Goal: Information Seeking & Learning: Check status

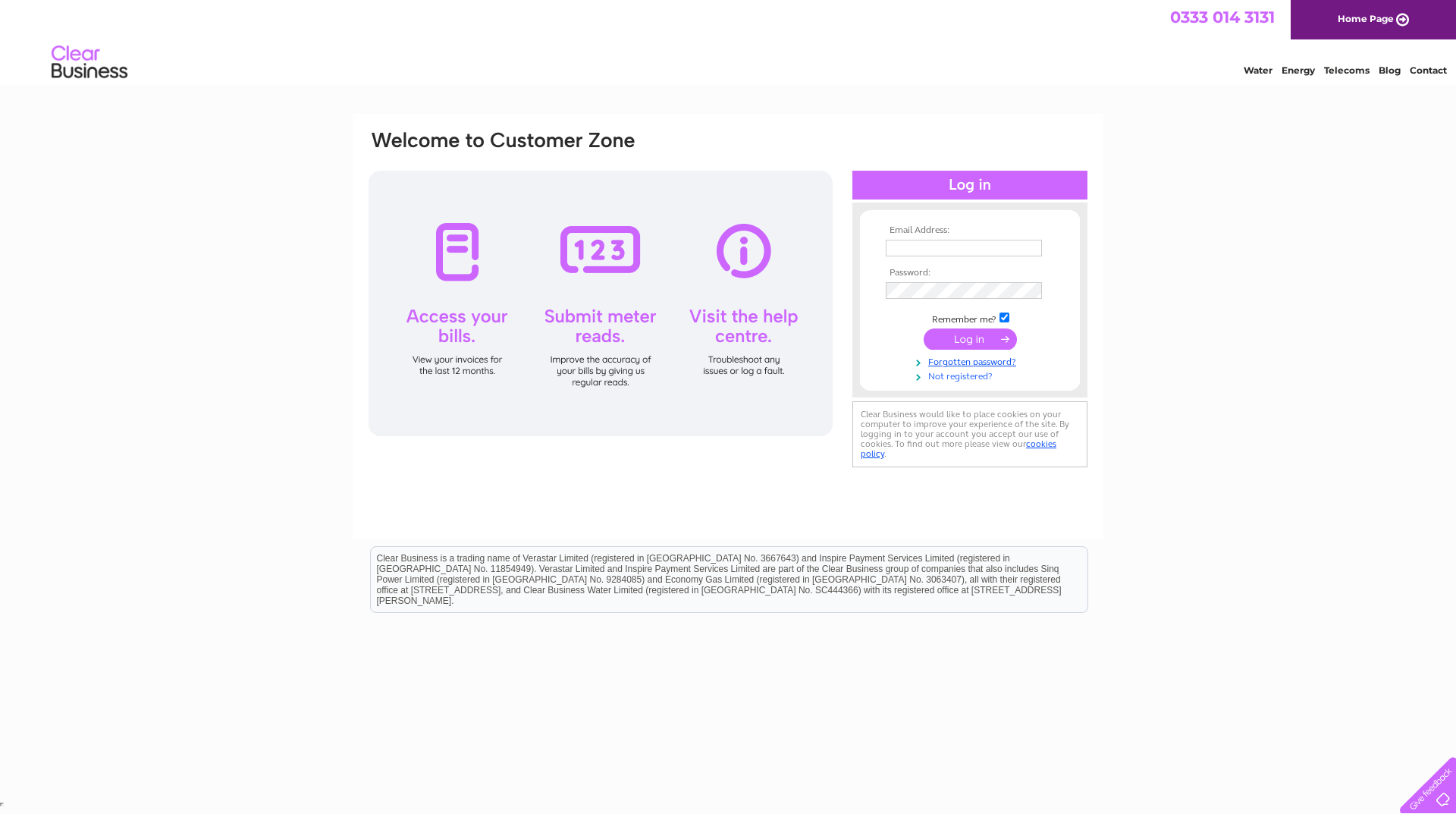
click at [968, 376] on link "Not registered?" at bounding box center [971, 375] width 172 height 14
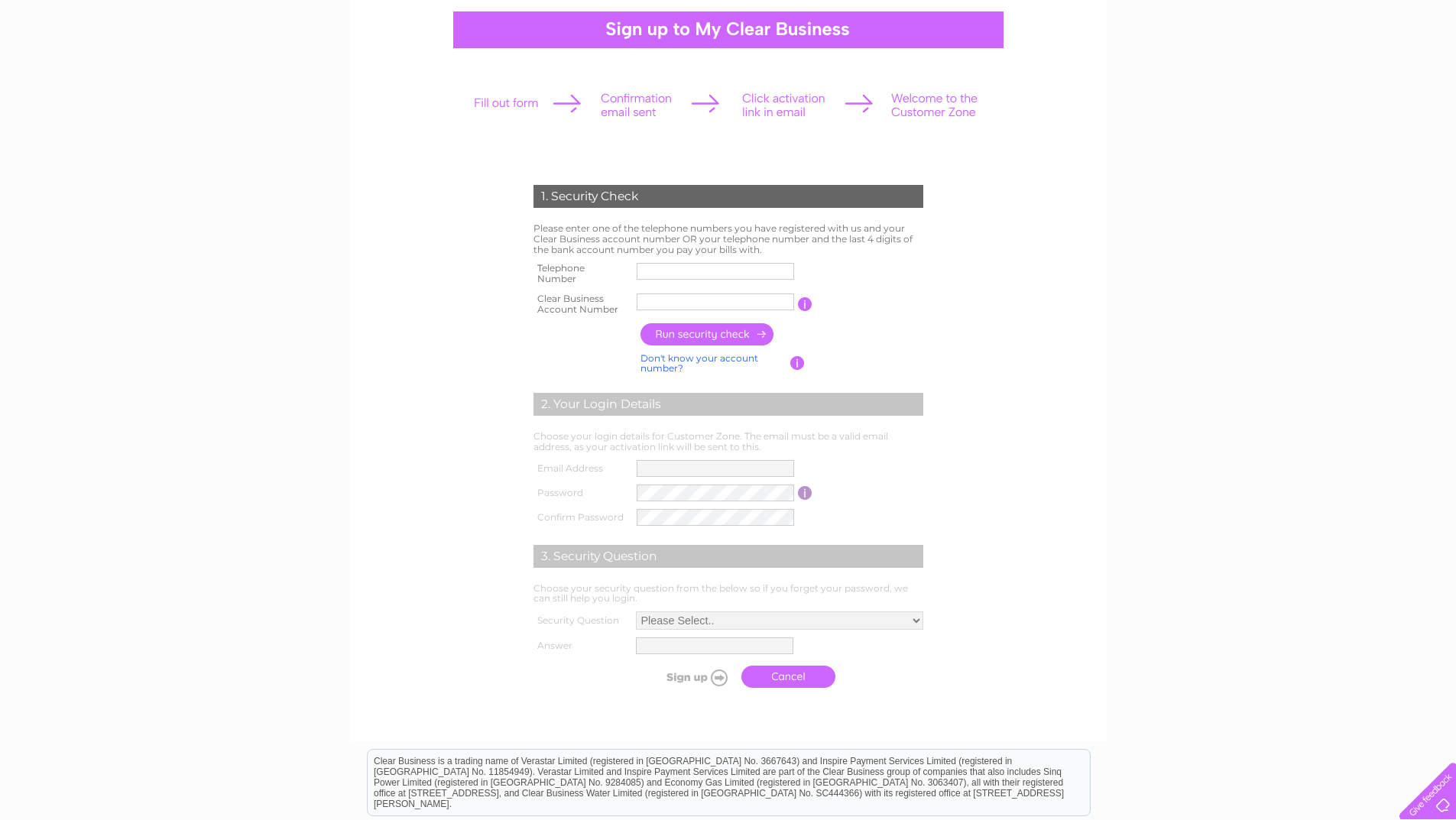
scroll to position [153, 0]
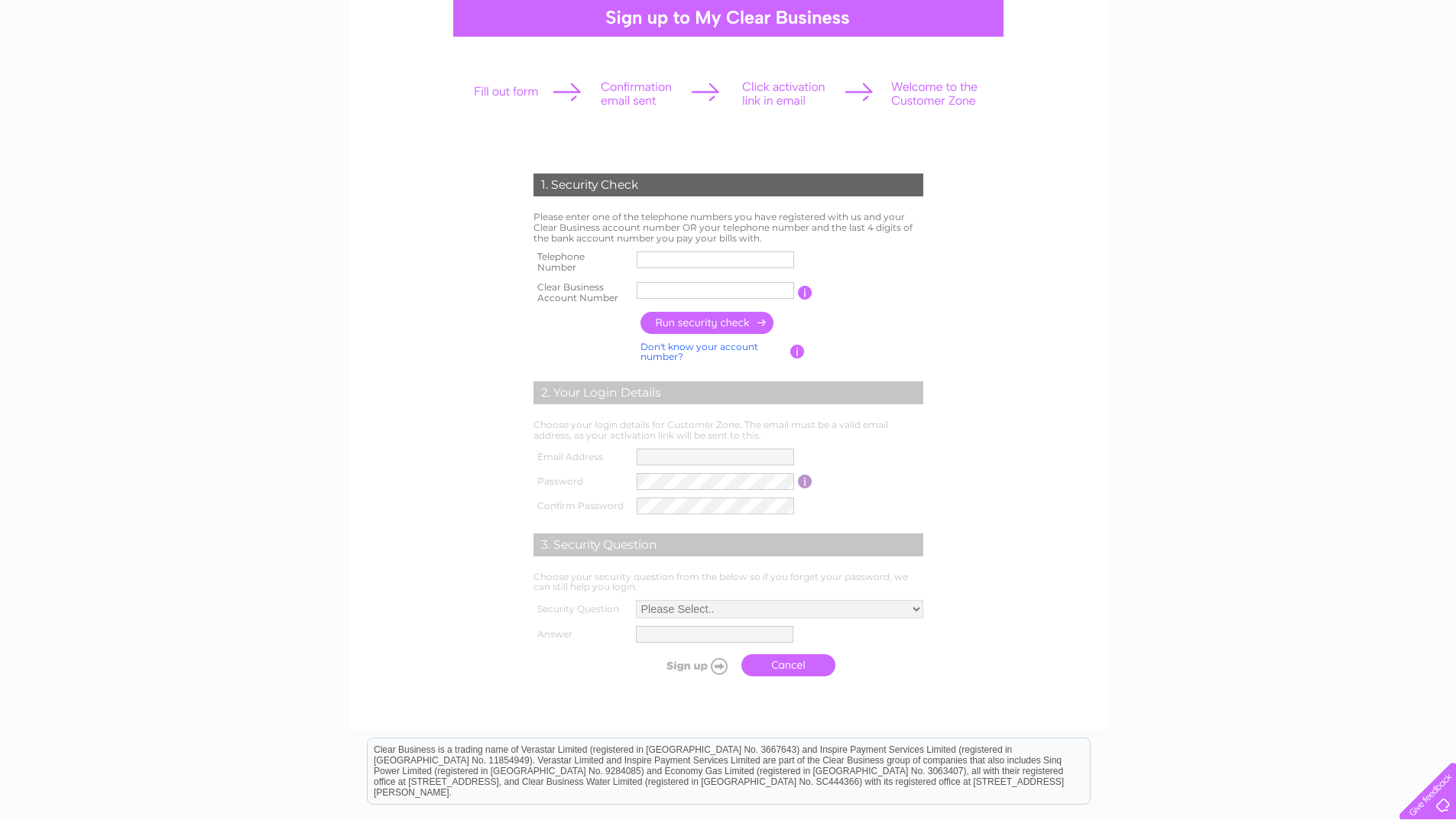
click at [681, 260] on input "text" at bounding box center [715, 259] width 158 height 17
type input "02820769521"
click at [674, 289] on input "text" at bounding box center [715, 290] width 158 height 17
type input "324683"
click at [733, 323] on input "button" at bounding box center [708, 322] width 134 height 22
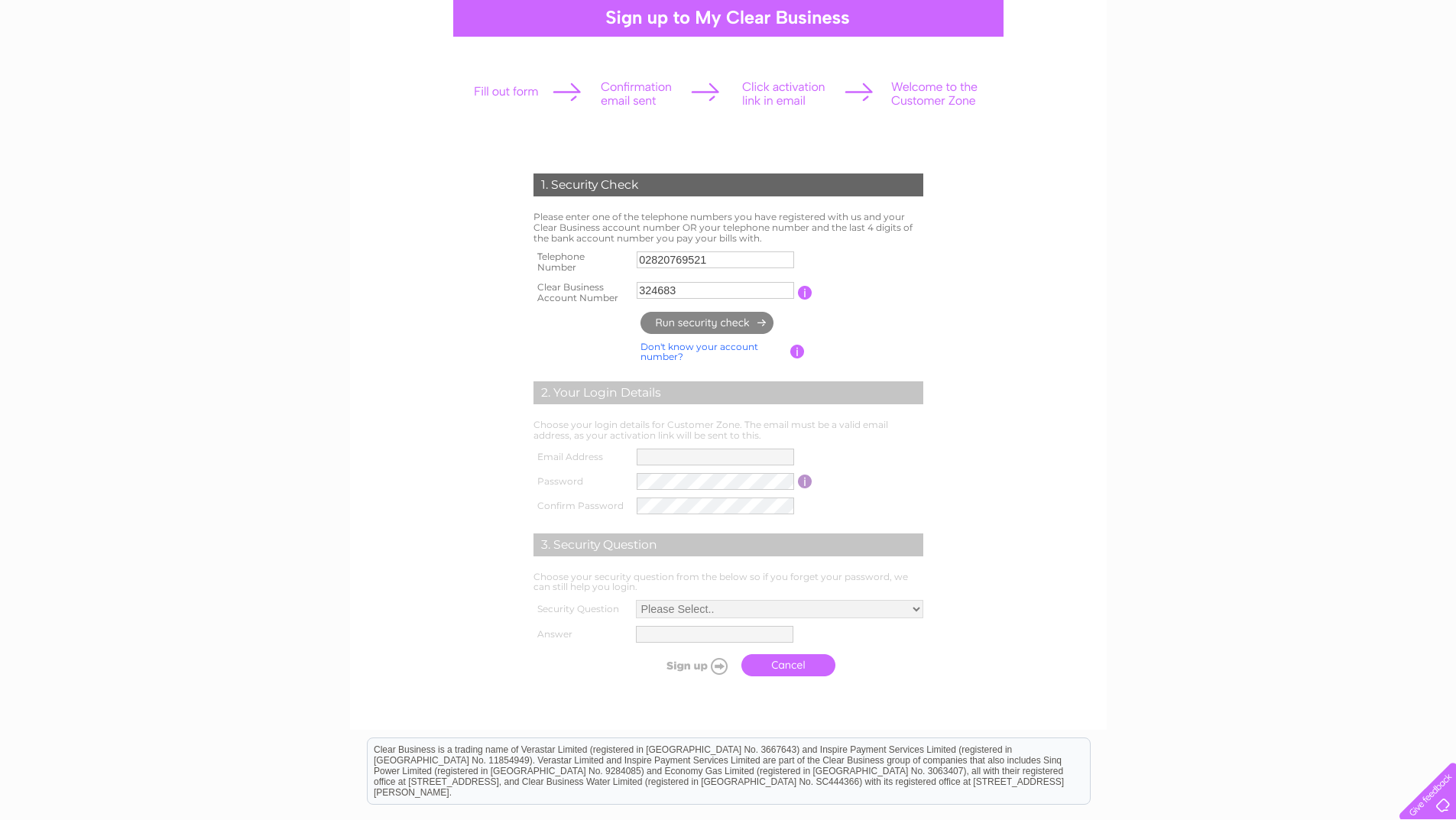
type input "dm********@gm*******"
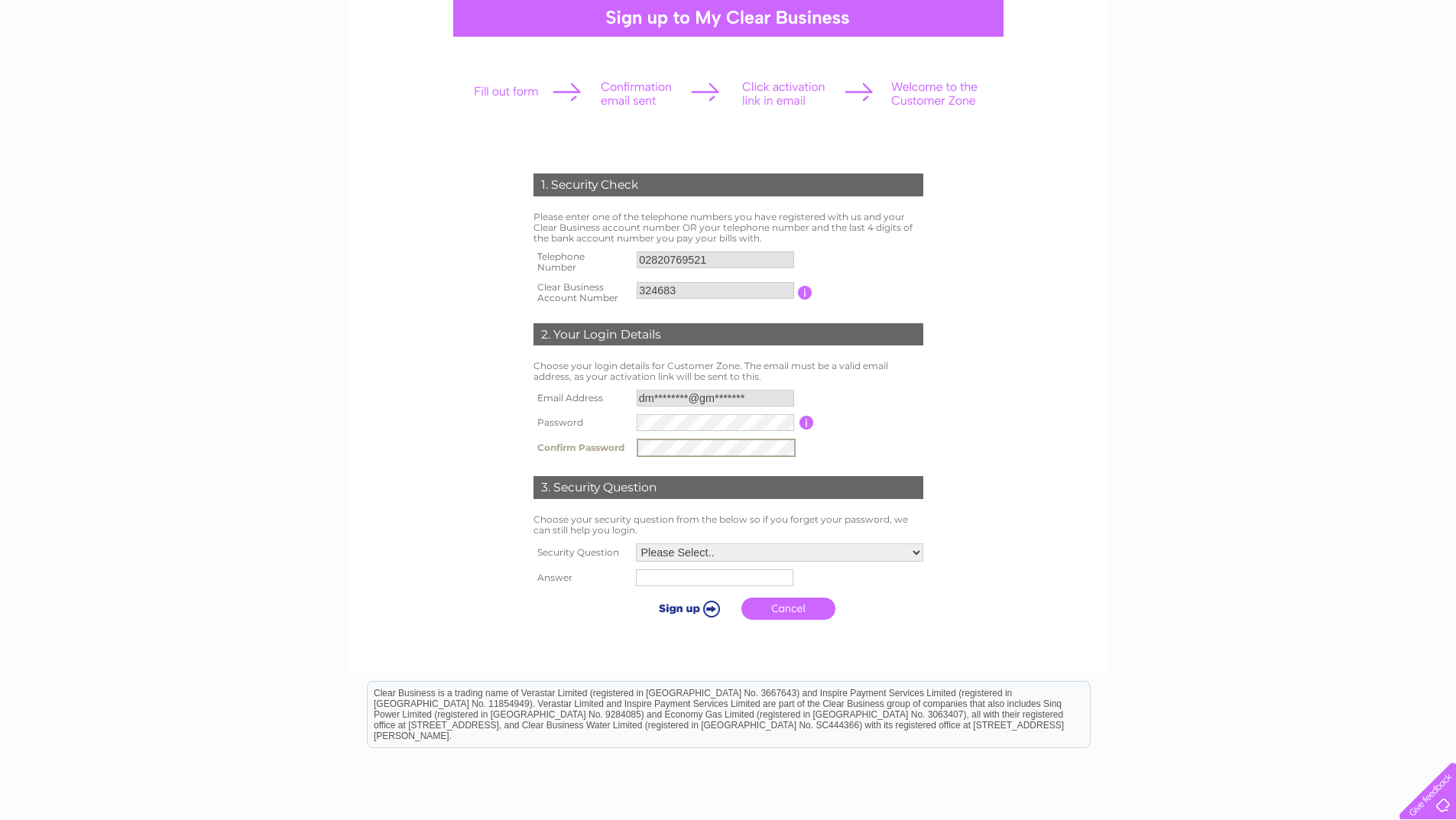
click at [800, 554] on select "Please Select.. In what town or city was your first job? In what town or city d…" at bounding box center [779, 552] width 287 height 18
select select "1"
click at [635, 543] on select "Please Select.. In what town or city was your first job? In what town or city d…" at bounding box center [779, 552] width 289 height 19
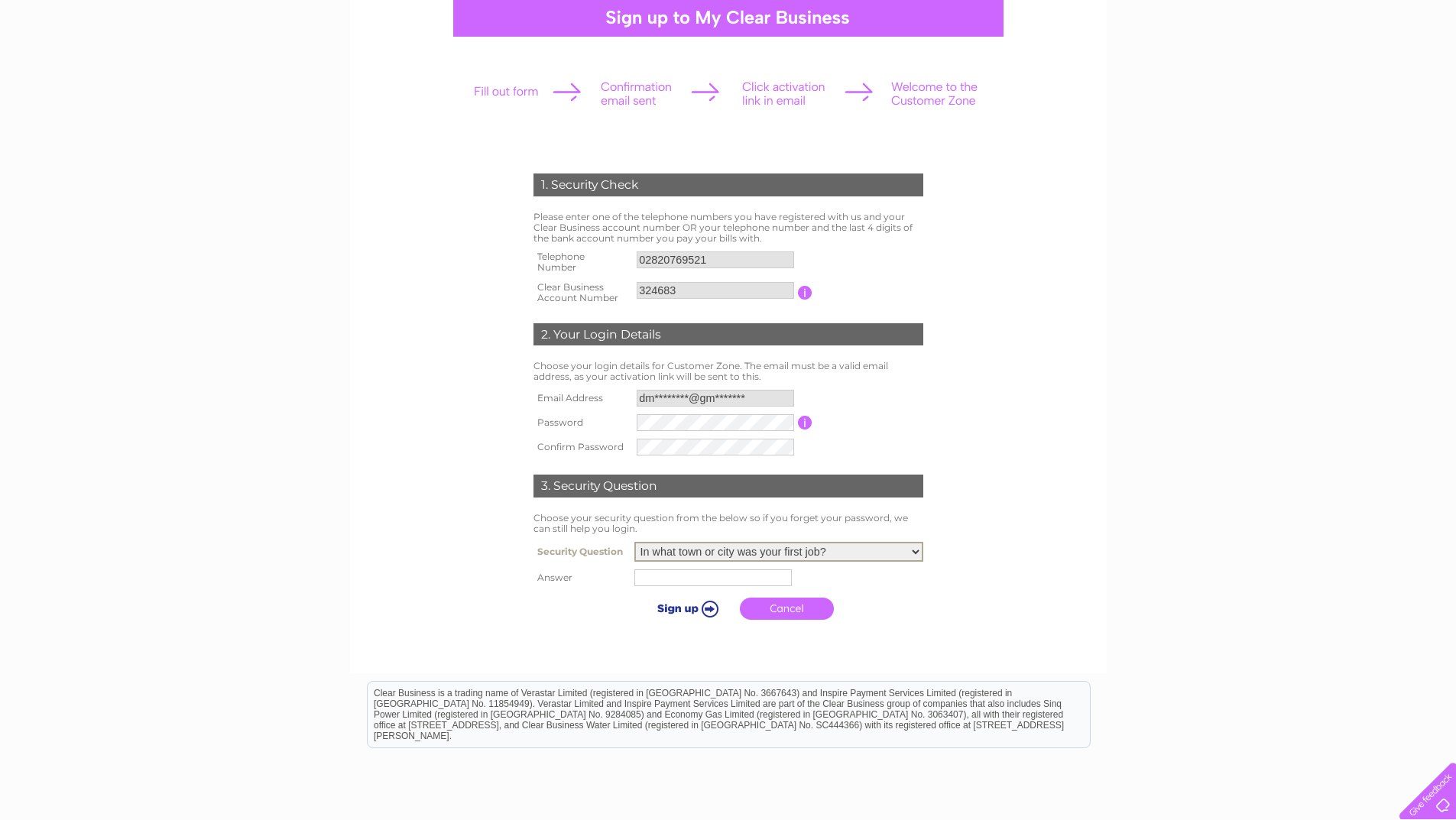
click at [693, 582] on input "text" at bounding box center [713, 577] width 158 height 17
drag, startPoint x: 717, startPoint y: 577, endPoint x: 624, endPoint y: 577, distance: 93.0
click at [624, 577] on tr "Answer BAllycastle" at bounding box center [728, 577] width 397 height 26
type input "Ballycastle"
click at [803, 610] on link "Cancel" at bounding box center [788, 608] width 94 height 22
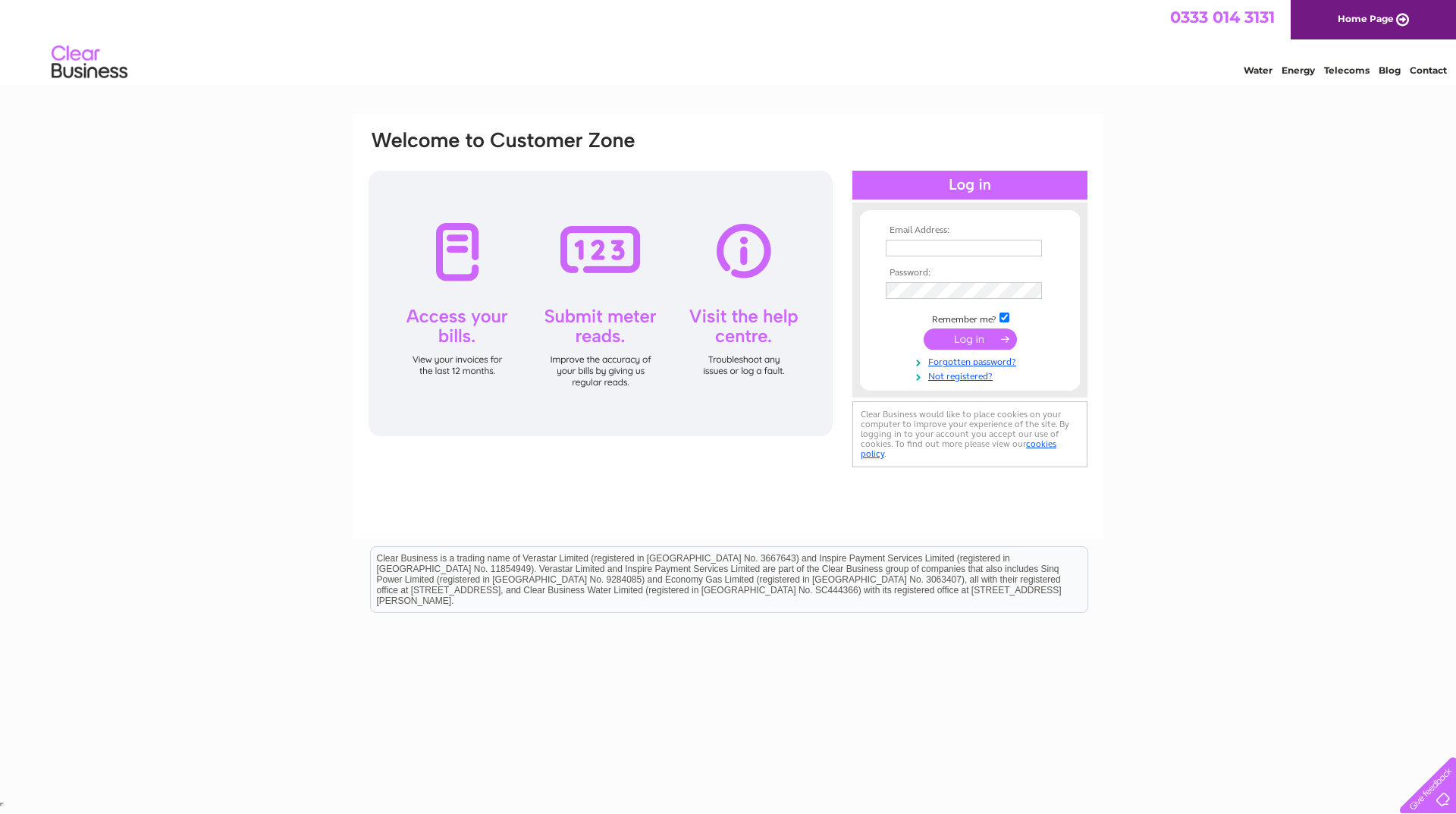
click at [921, 245] on input "text" at bounding box center [964, 247] width 156 height 16
type input "[EMAIL_ADDRESS][DOMAIN_NAME]"
click at [977, 340] on input "submit" at bounding box center [970, 341] width 94 height 21
click at [1022, 249] on input "dmcauley23@gmail.com" at bounding box center [964, 247] width 156 height 16
click at [1022, 249] on input "[EMAIL_ADDRESS][DOMAIN_NAME]" at bounding box center [964, 248] width 157 height 18
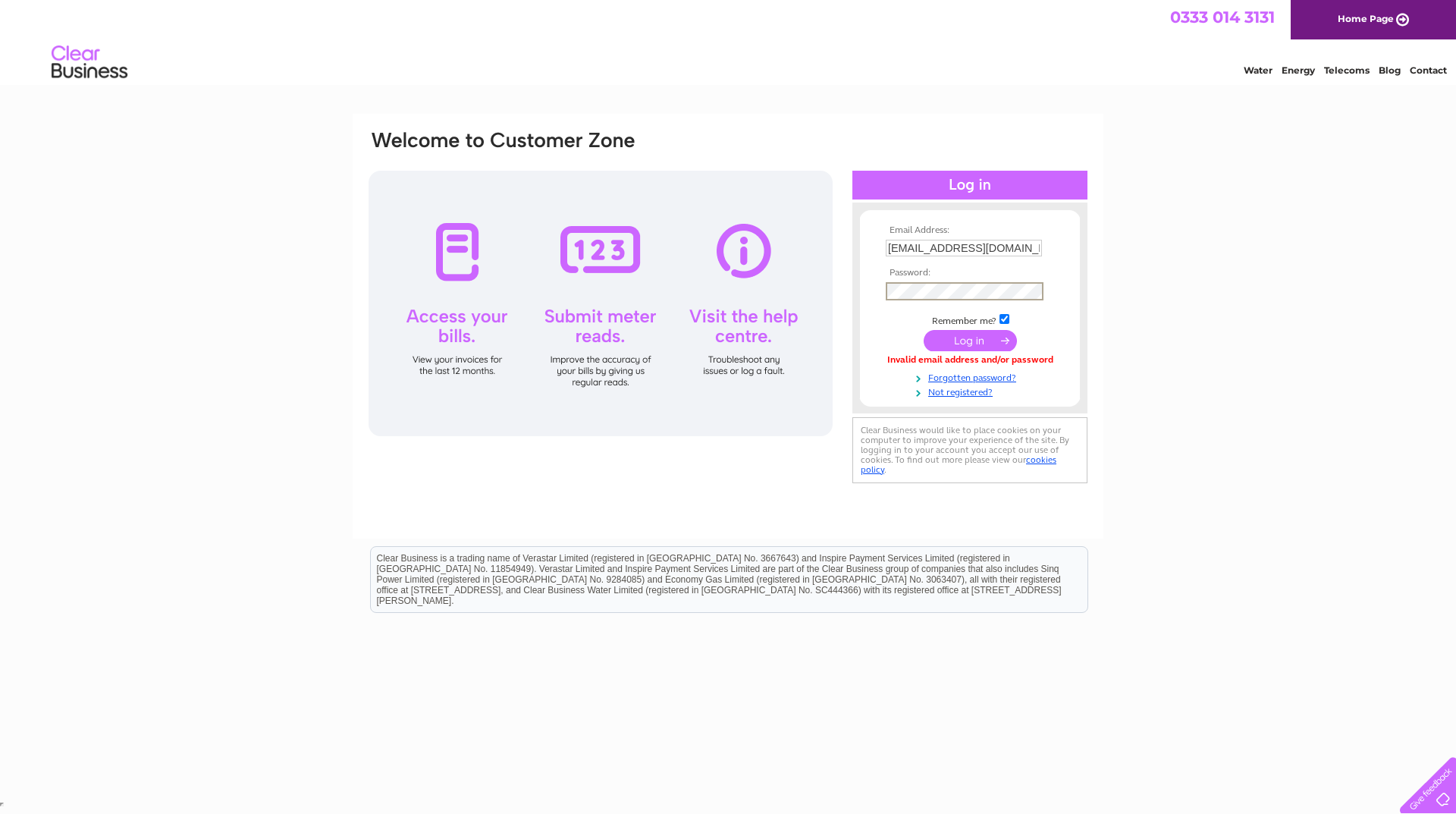
click at [977, 341] on input "submit" at bounding box center [970, 341] width 94 height 21
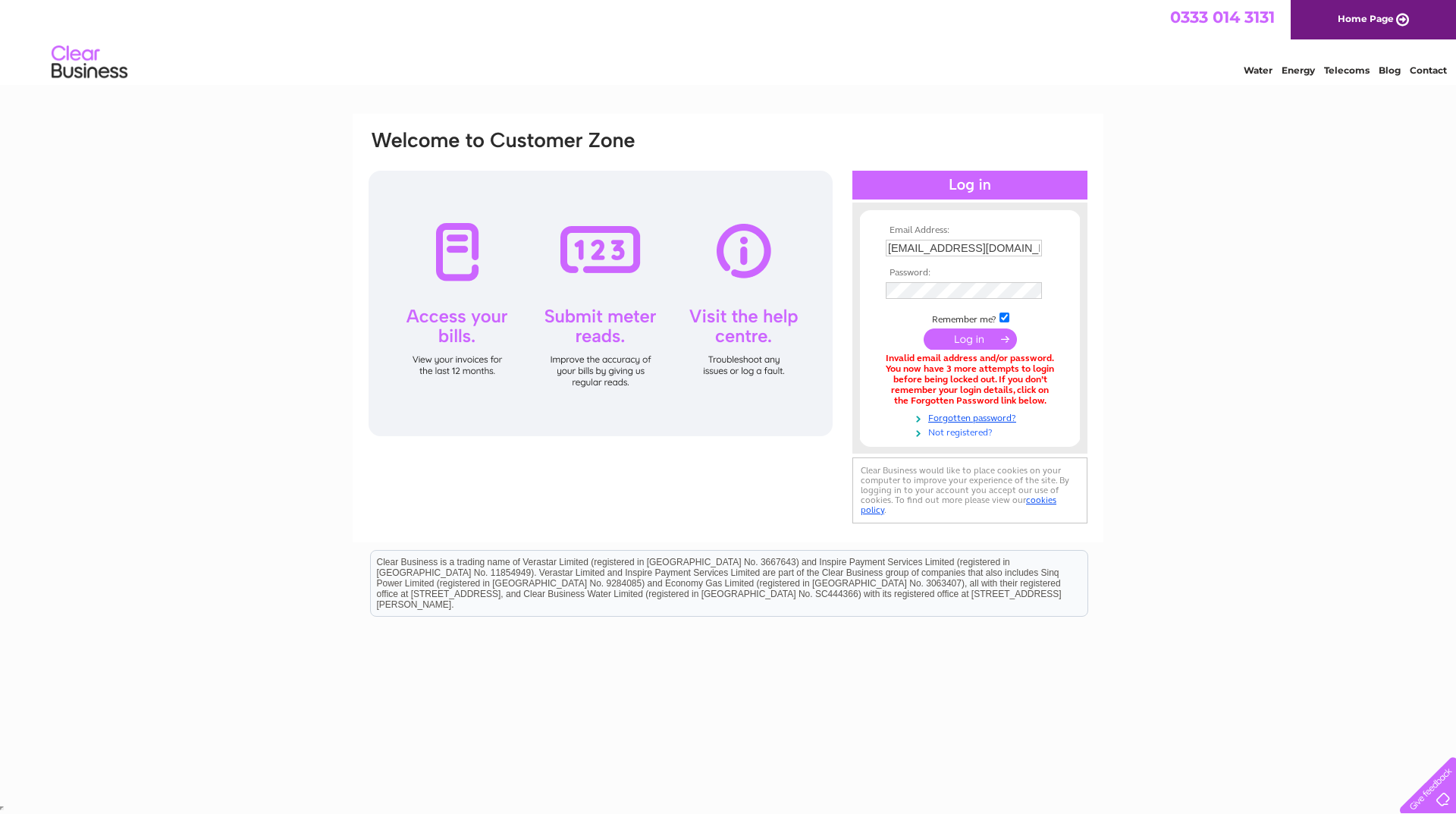
click at [977, 431] on link "Not registered?" at bounding box center [971, 431] width 172 height 14
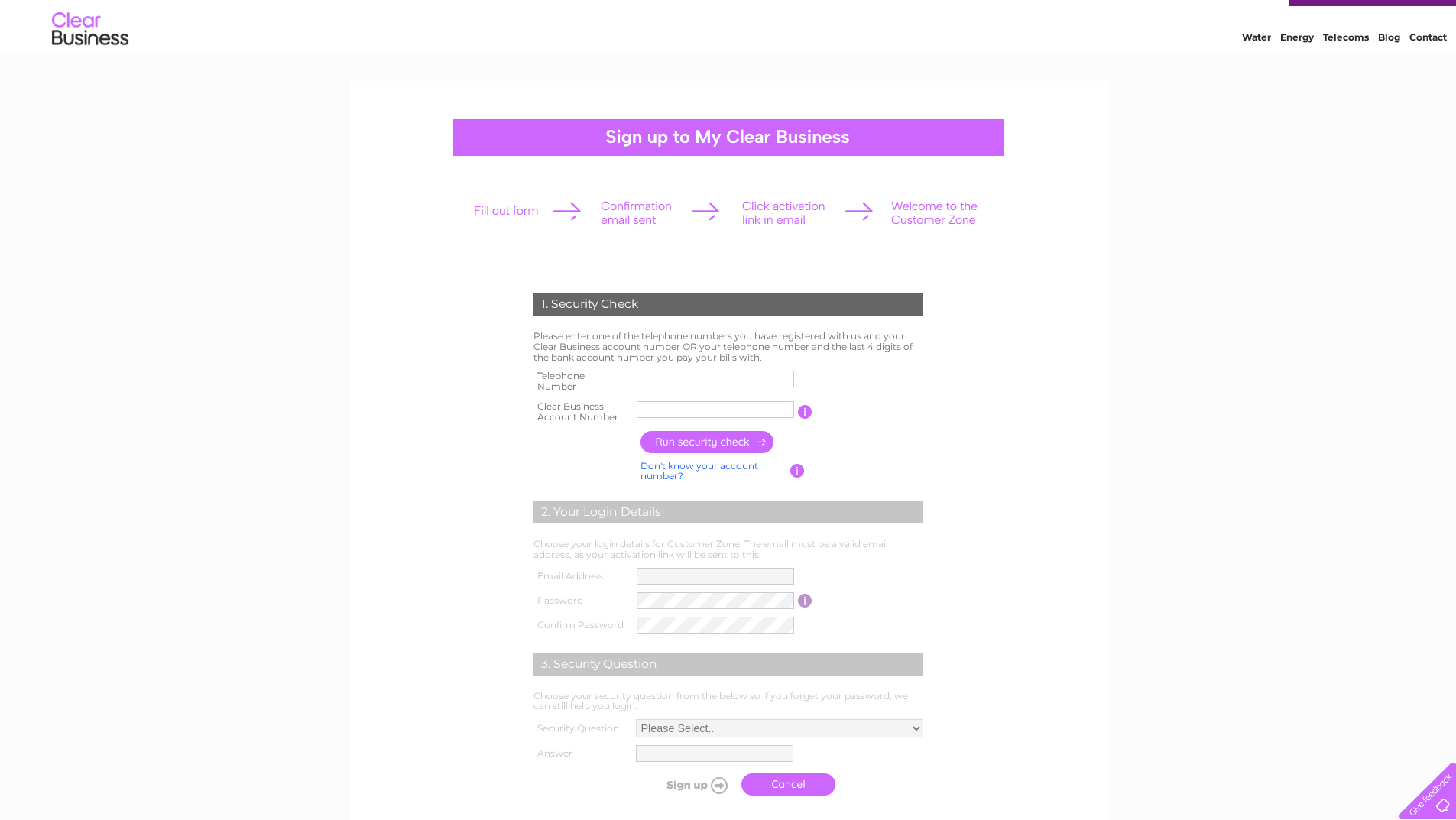
scroll to position [30, 0]
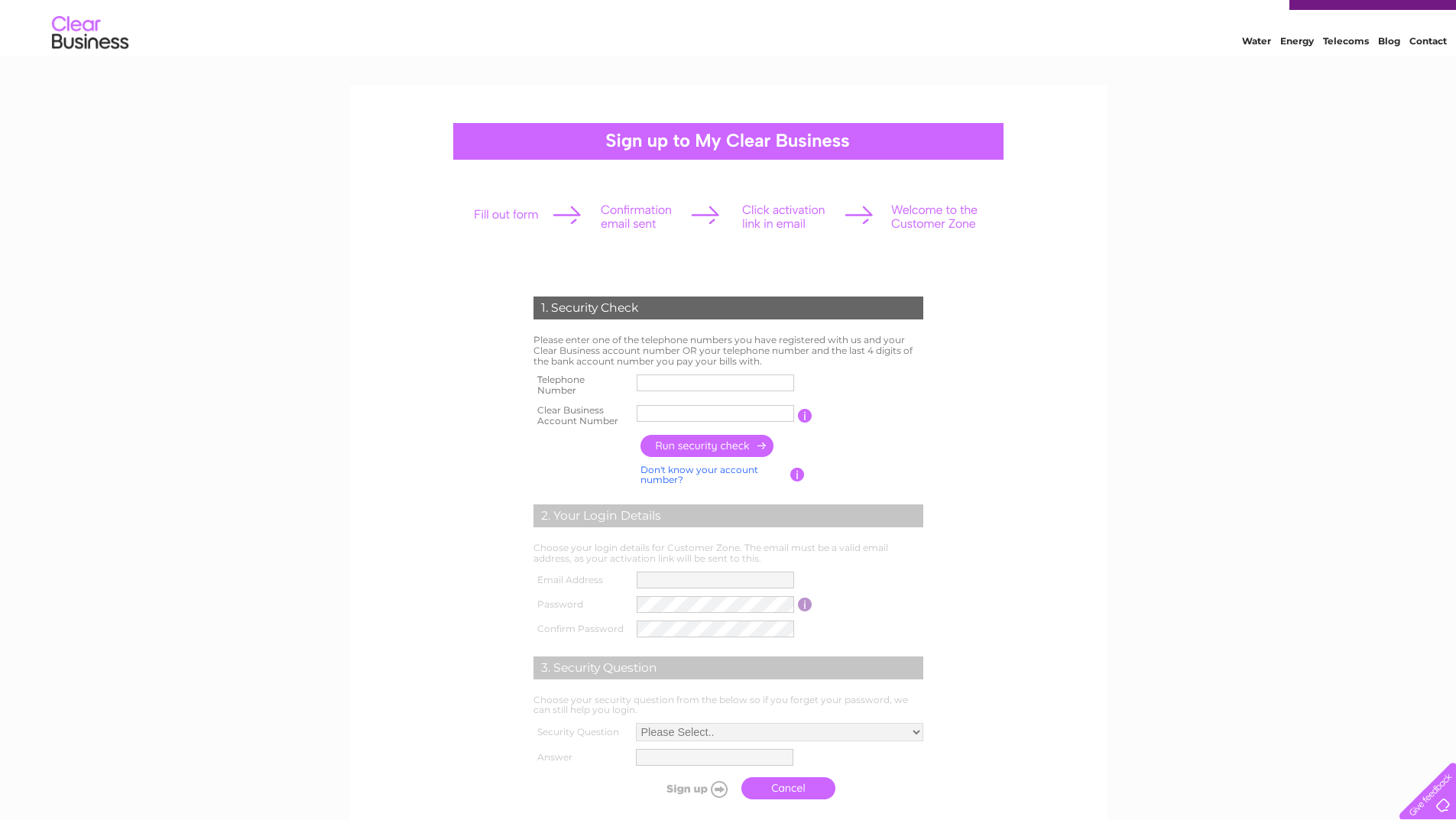
click at [55, 33] on img at bounding box center [91, 33] width 78 height 47
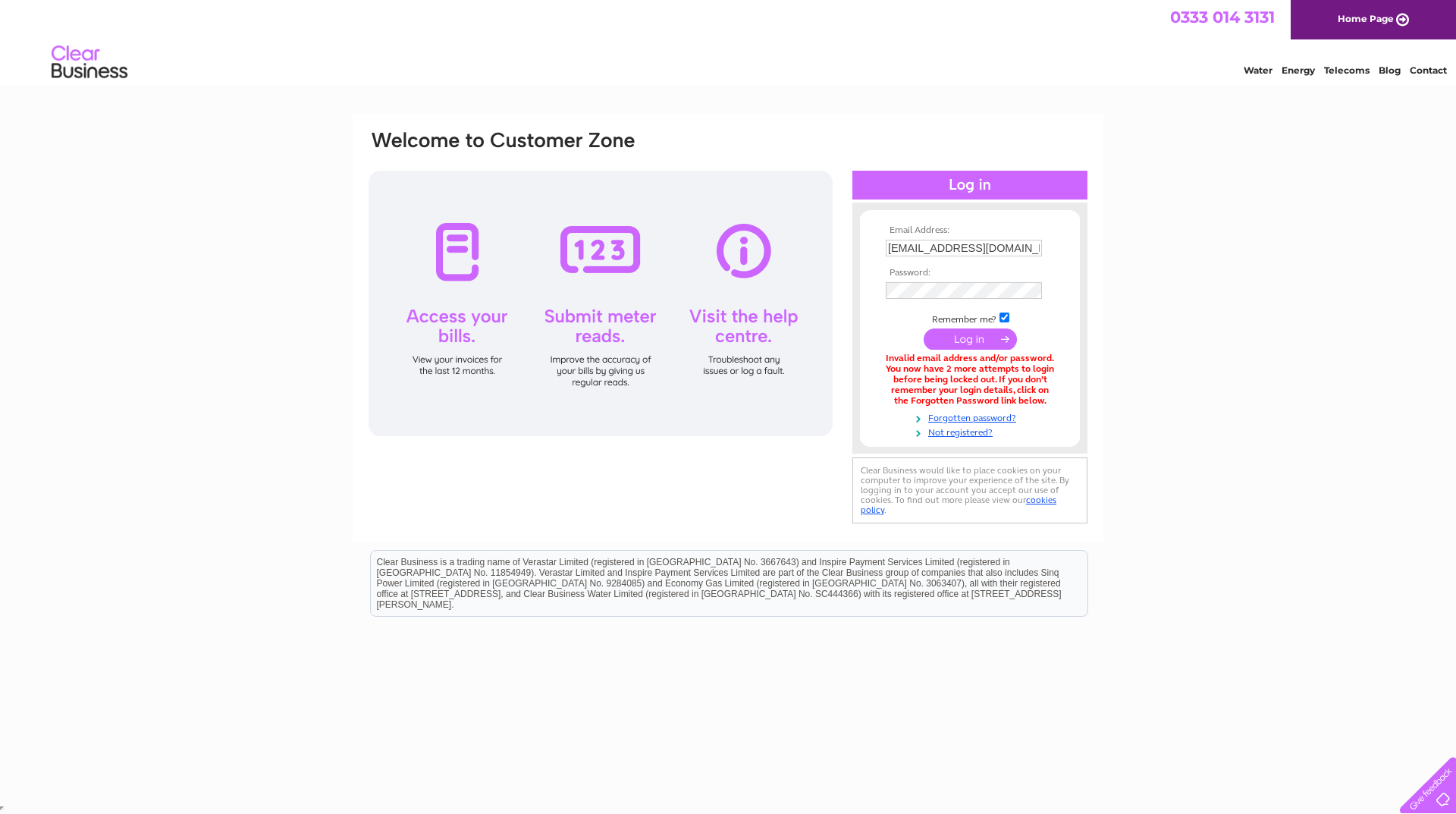
click at [1380, 21] on link "Home Page" at bounding box center [1373, 19] width 165 height 40
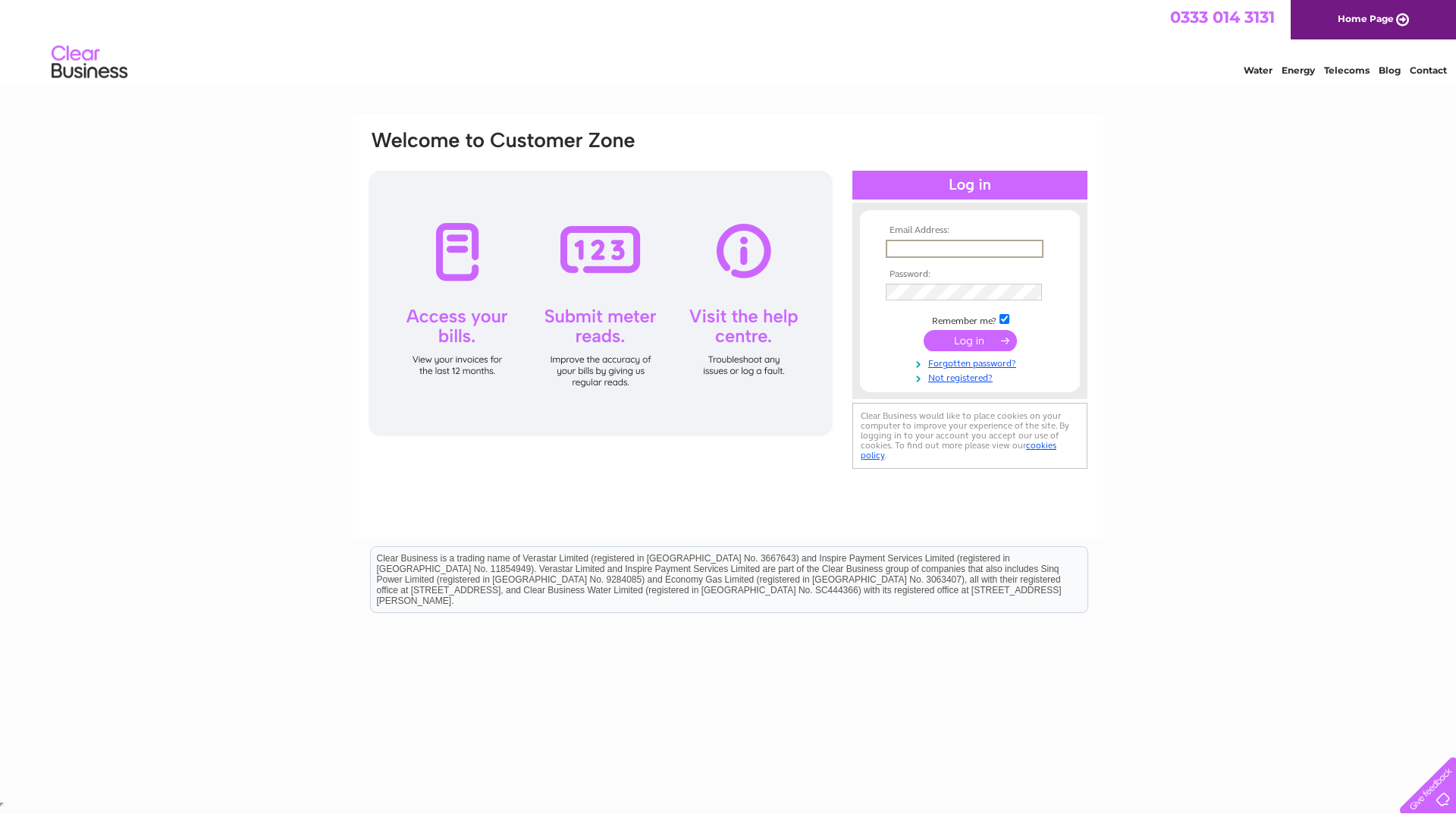
click at [943, 252] on input "text" at bounding box center [964, 248] width 157 height 18
type input "[EMAIL_ADDRESS][DOMAIN_NAME]"
click at [986, 361] on link "Forgotten password?" at bounding box center [971, 362] width 172 height 14
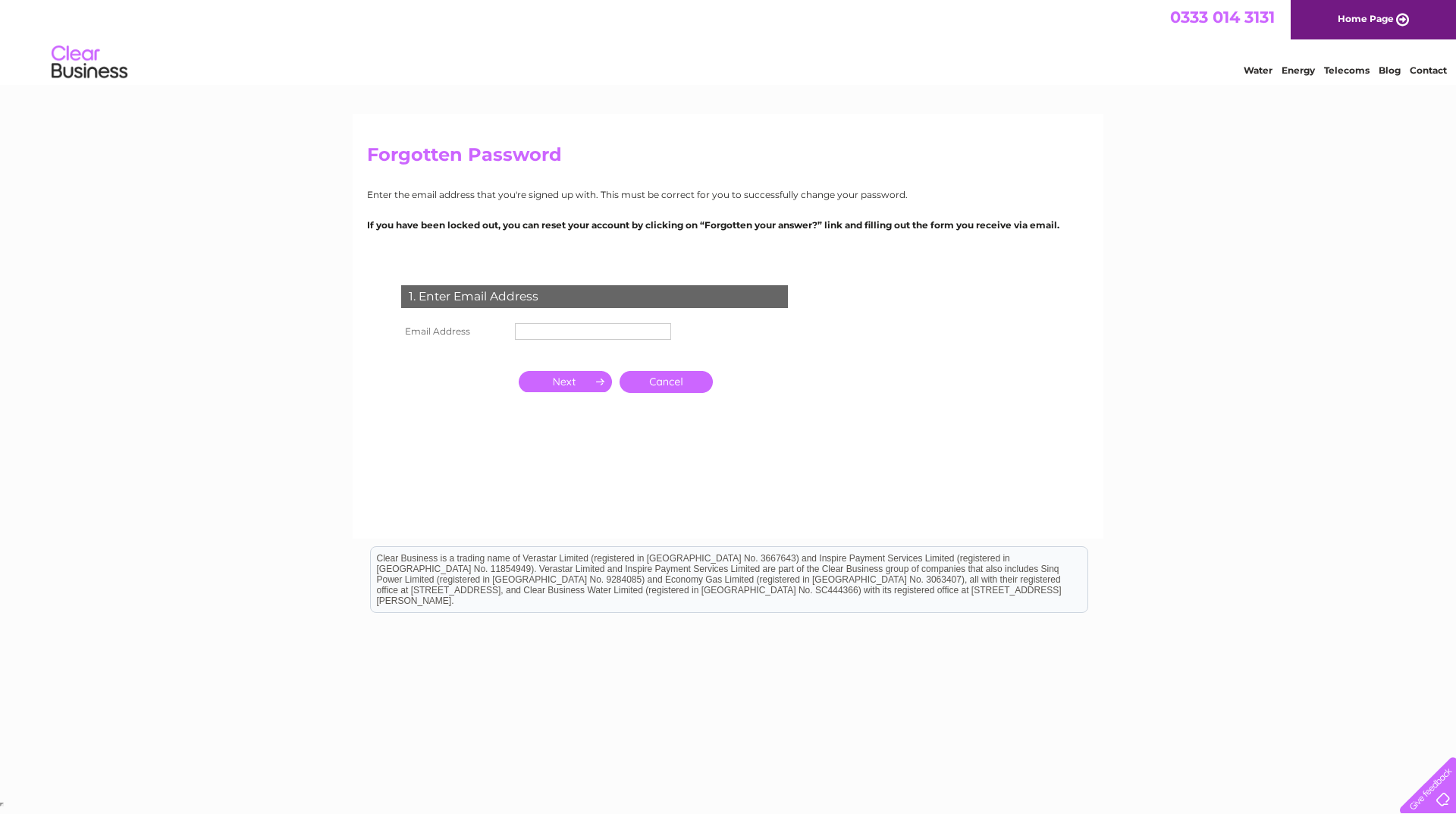
click at [622, 340] on td at bounding box center [593, 331] width 164 height 24
click at [623, 331] on input "text" at bounding box center [593, 332] width 157 height 18
type input "[EMAIL_ADDRESS][DOMAIN_NAME]"
click at [576, 380] on input "button" at bounding box center [565, 383] width 94 height 21
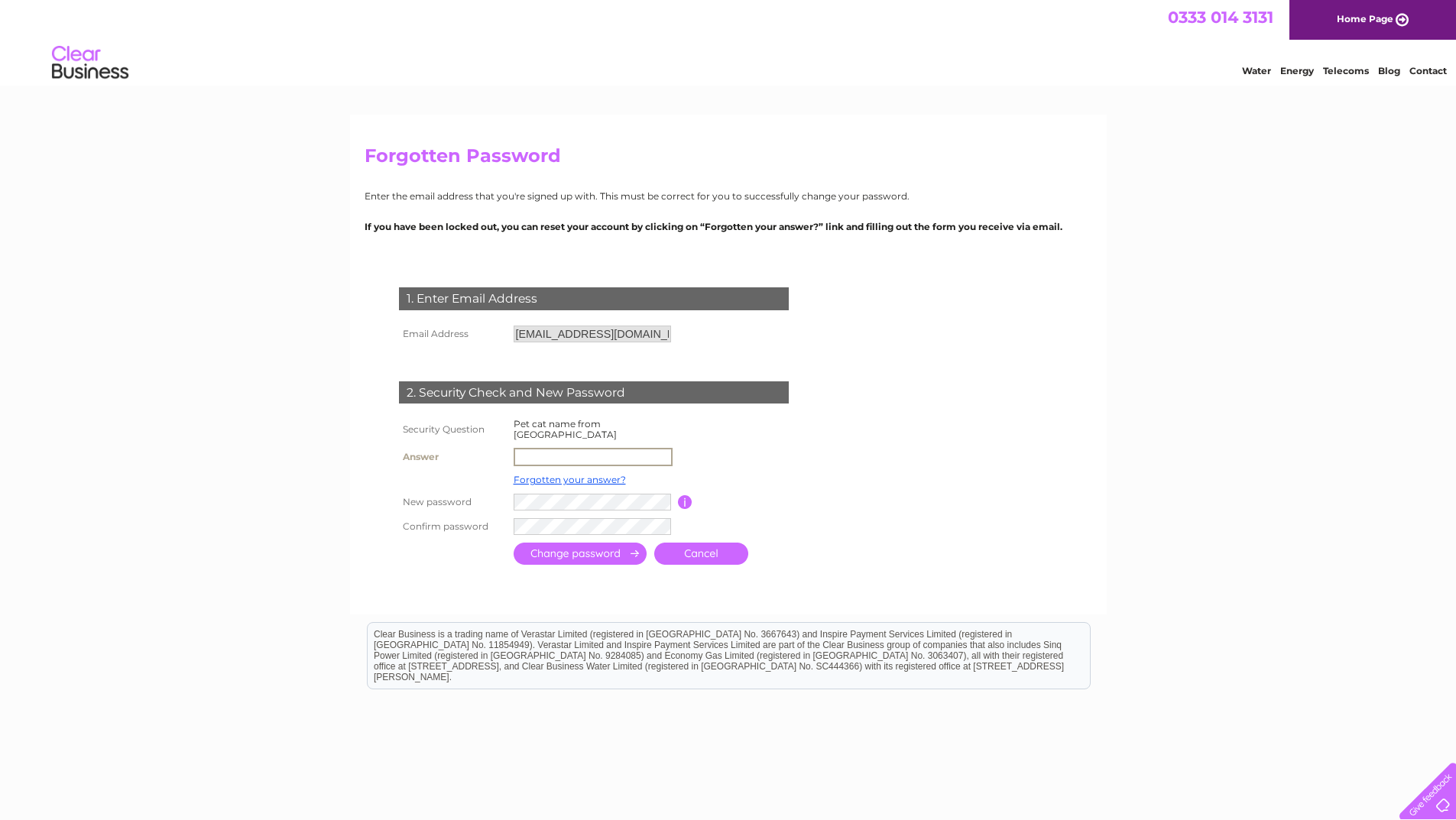
click at [544, 448] on input "text" at bounding box center [593, 456] width 159 height 18
type input "Ben Maxol"
click at [601, 547] on input "submit" at bounding box center [580, 552] width 133 height 22
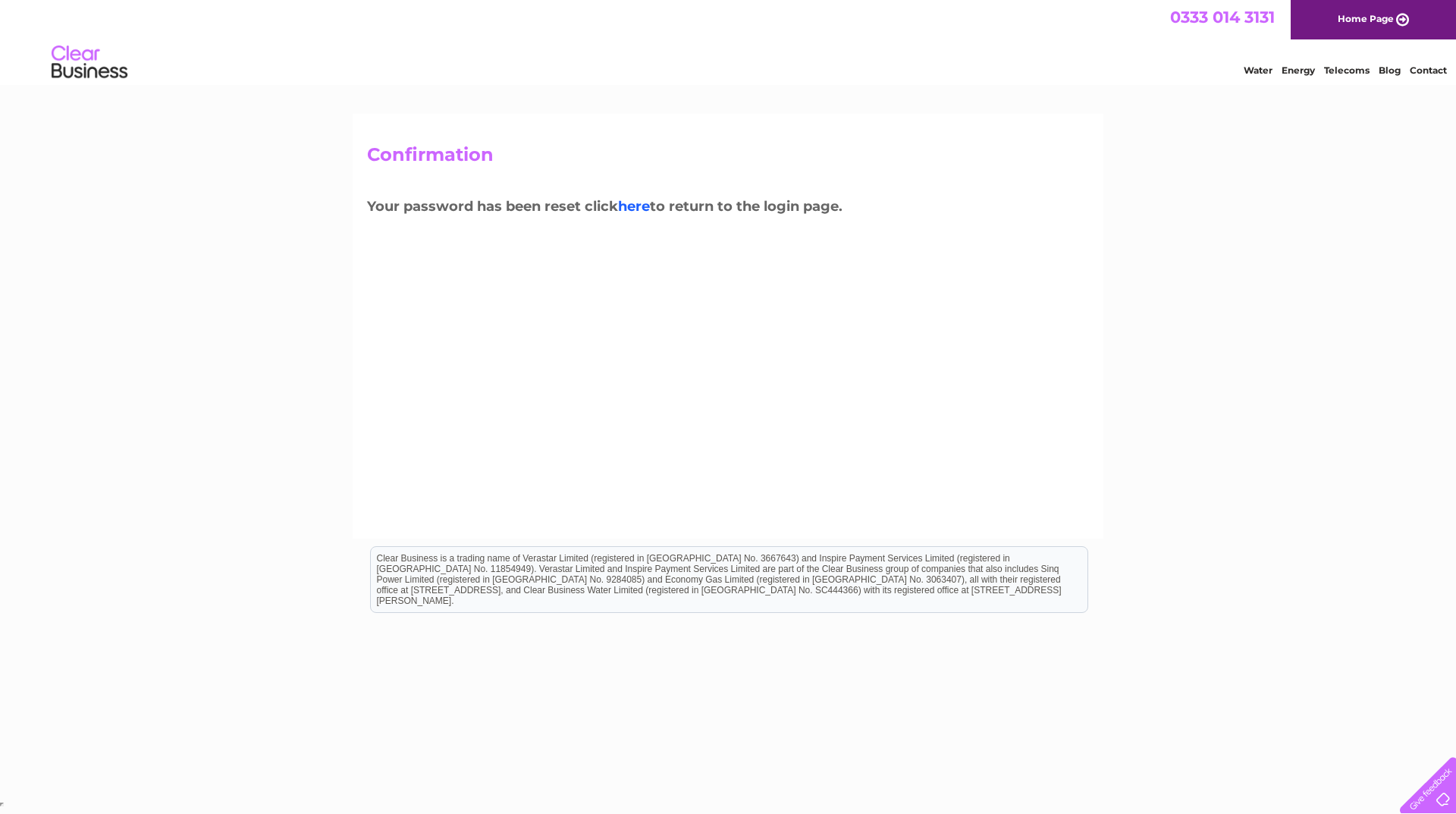
click at [644, 209] on link "here" at bounding box center [633, 206] width 32 height 16
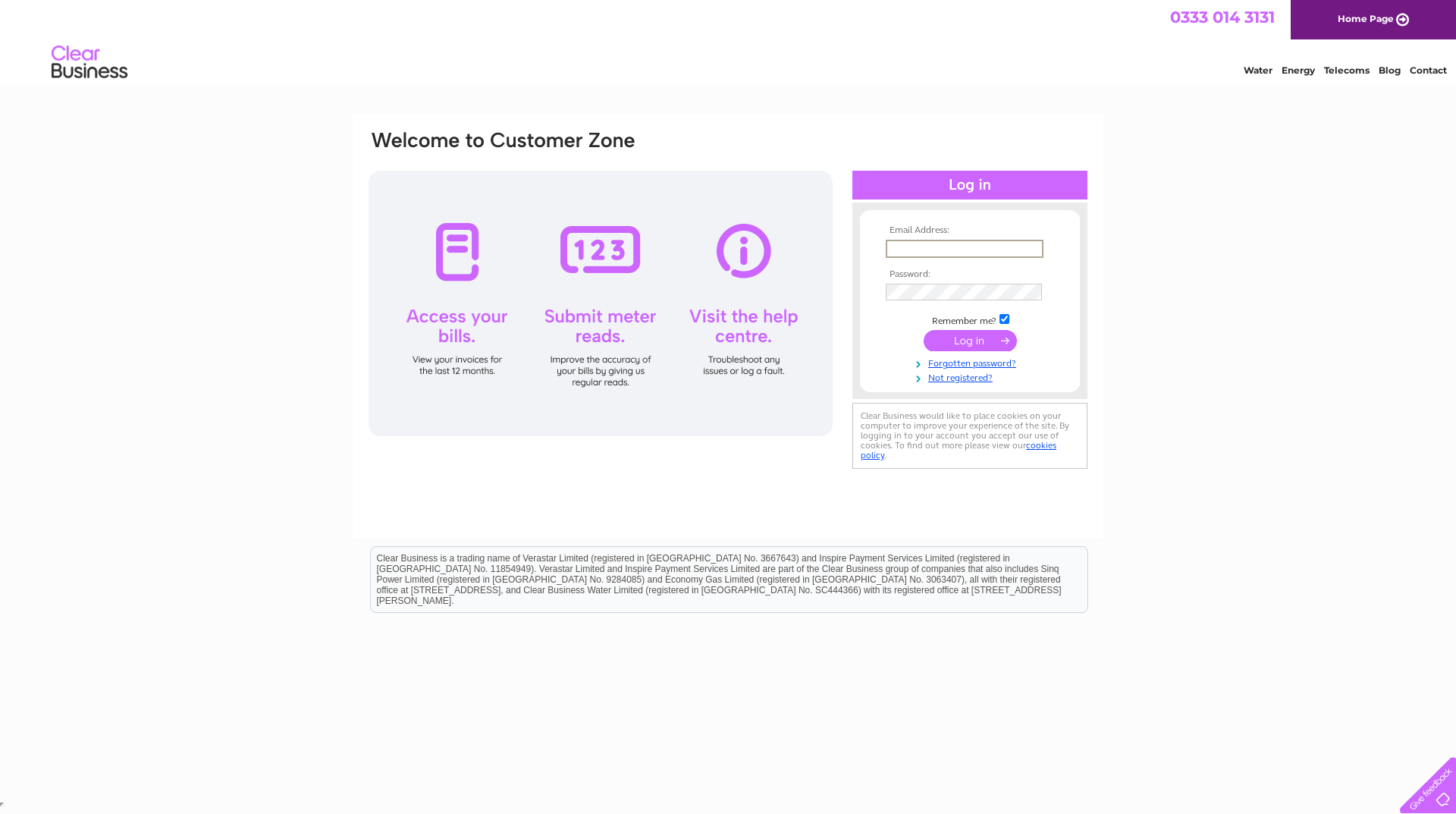
click at [911, 248] on input "text" at bounding box center [964, 248] width 157 height 18
type input "[EMAIL_ADDRESS][DOMAIN_NAME]"
click at [968, 341] on input "submit" at bounding box center [970, 341] width 94 height 21
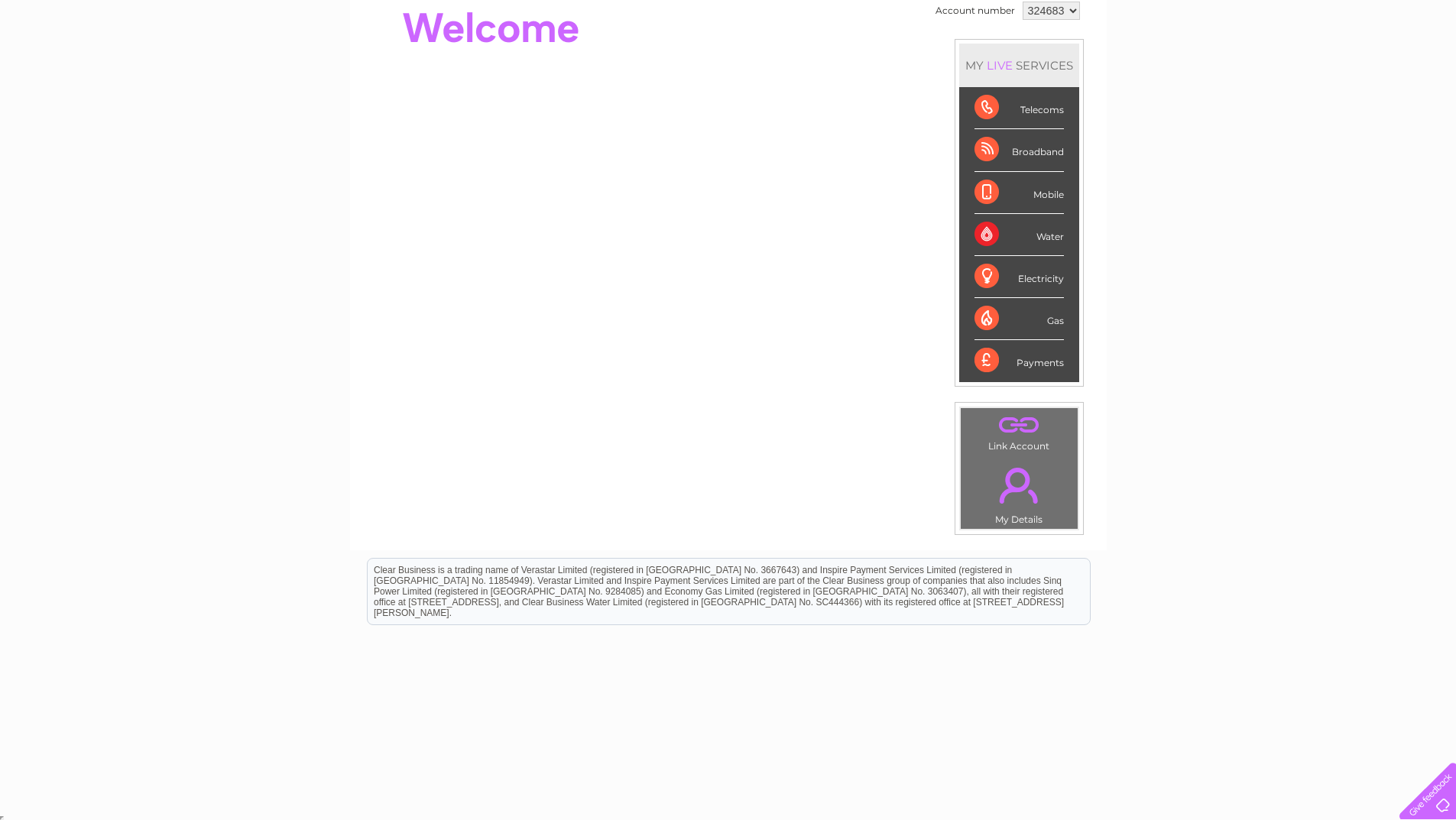
scroll to position [165, 0]
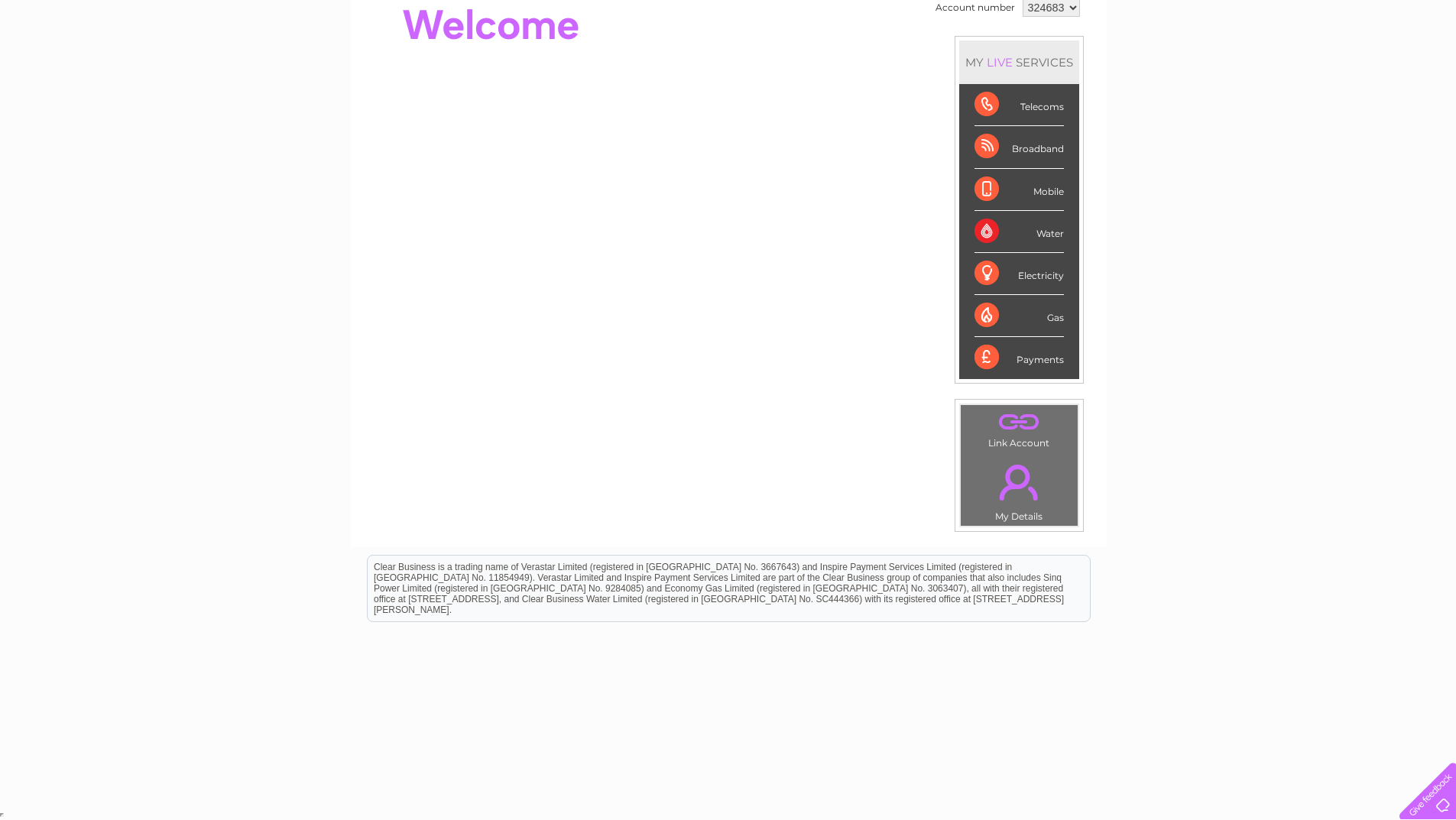
click at [1013, 496] on link "." at bounding box center [1019, 481] width 109 height 53
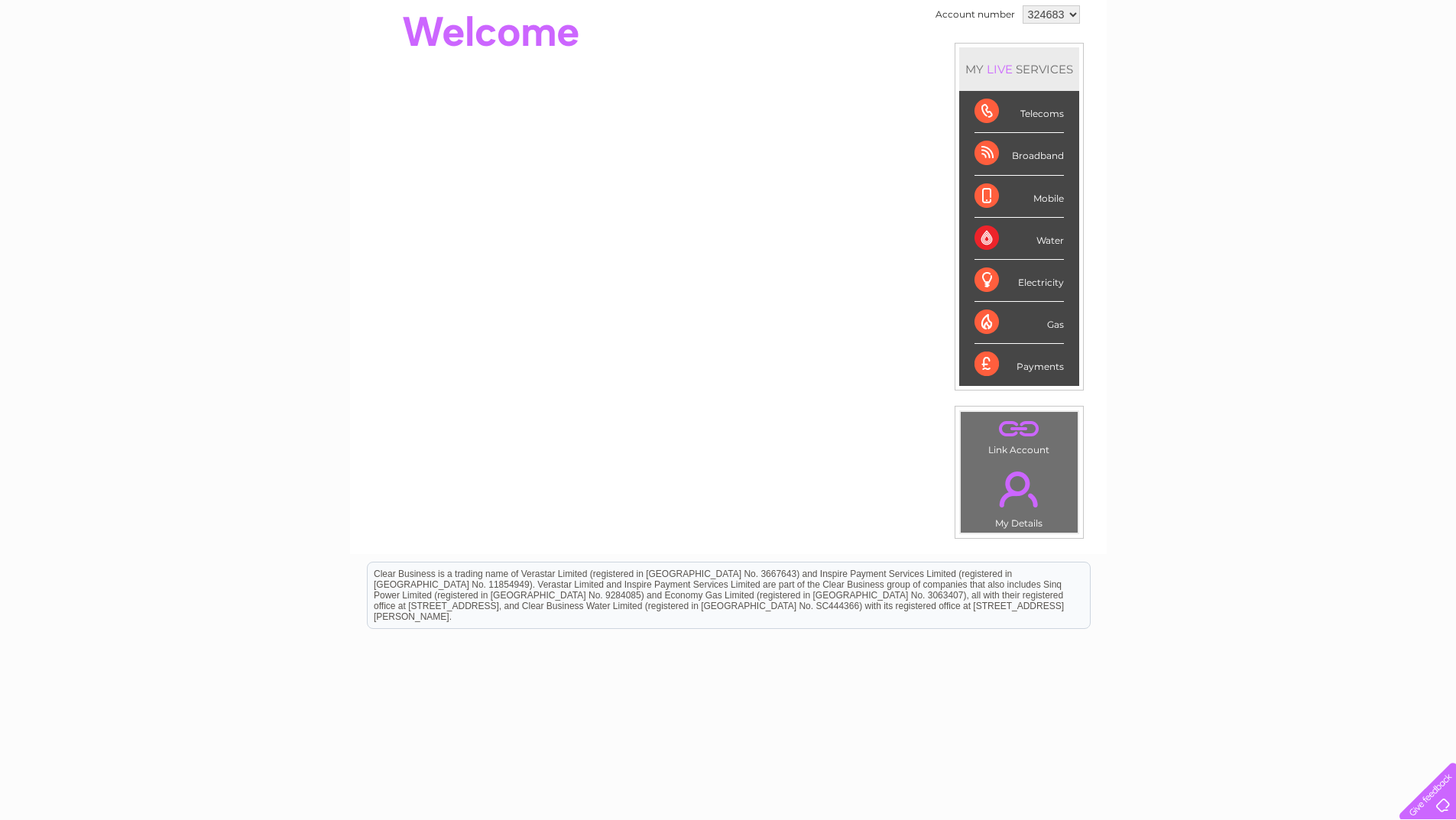
click at [985, 112] on div "Telecoms" at bounding box center [1019, 111] width 90 height 42
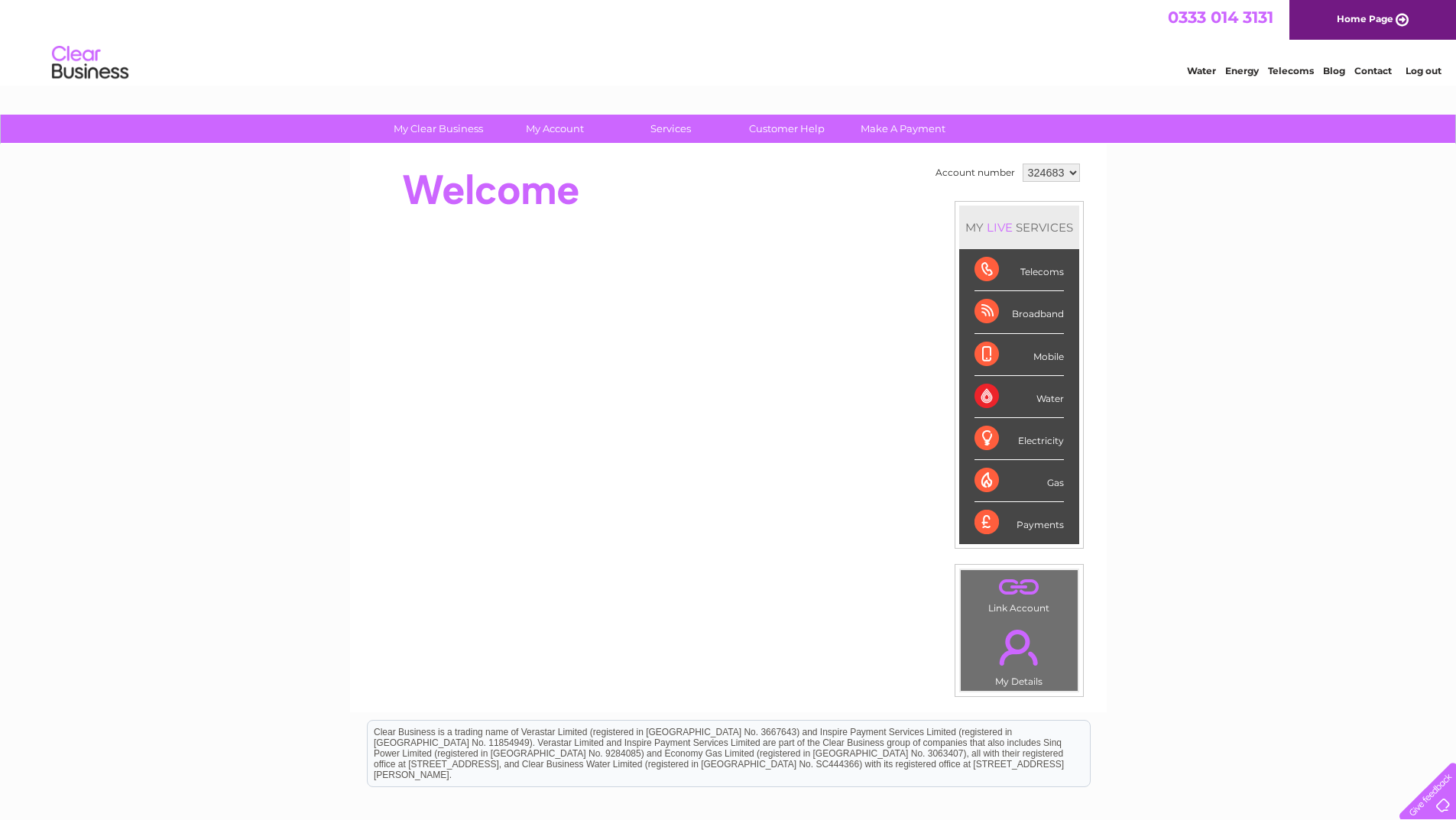
click at [1052, 268] on div "Telecoms" at bounding box center [1019, 269] width 90 height 42
click at [988, 269] on div "Telecoms" at bounding box center [1019, 269] width 90 height 42
click at [1002, 228] on div "LIVE" at bounding box center [1000, 227] width 32 height 15
click at [1060, 172] on select "324683" at bounding box center [1051, 172] width 57 height 18
click at [1137, 174] on div "My Clear Business Login Details My Details My Preferences Link Account My Accou…" at bounding box center [728, 544] width 1456 height 859
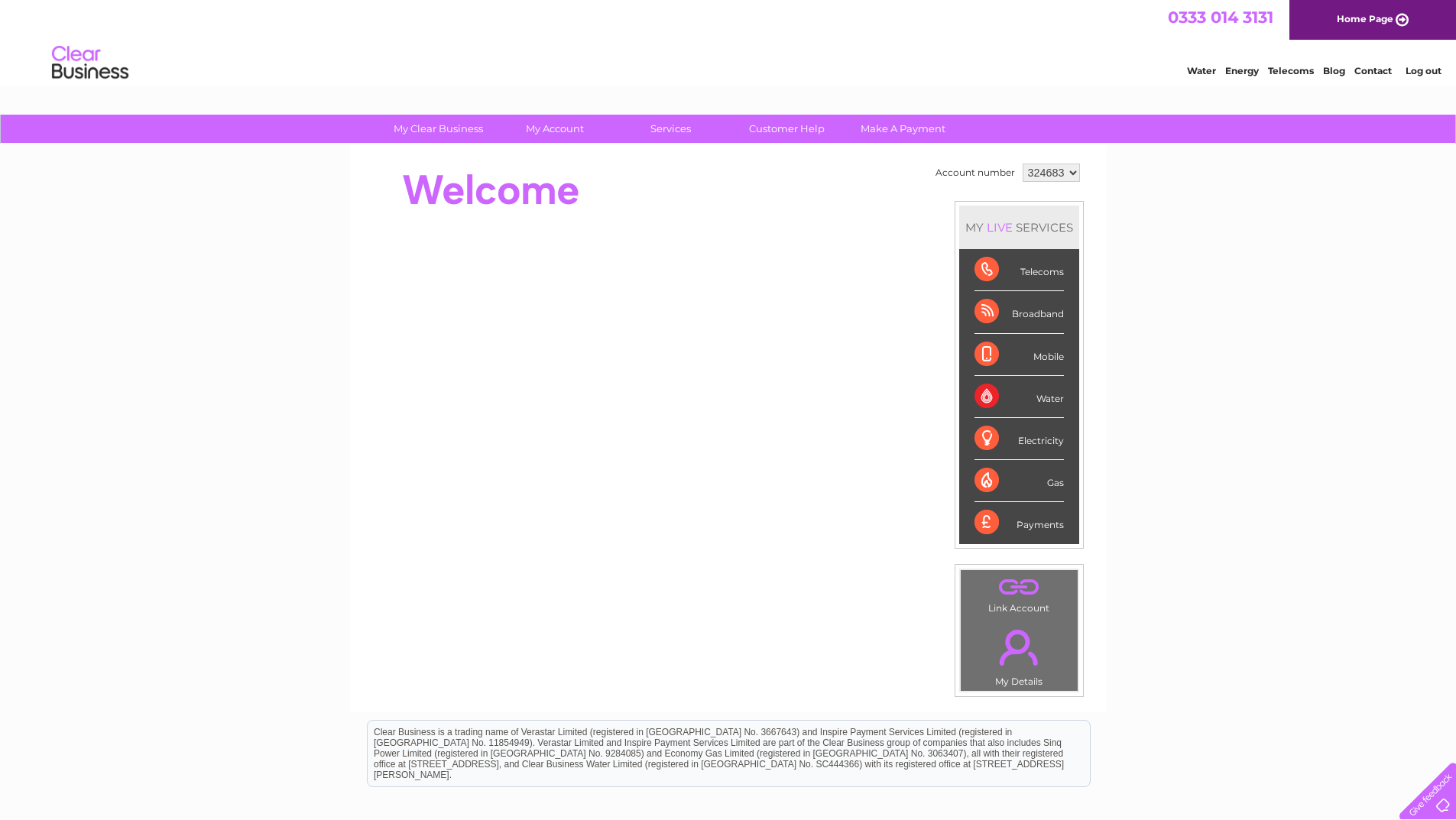
click at [984, 230] on div "LIVE" at bounding box center [1000, 227] width 32 height 15
click at [1035, 273] on div "Telecoms" at bounding box center [1019, 269] width 90 height 42
click at [1032, 318] on div "Broadband" at bounding box center [1019, 311] width 90 height 42
click at [977, 319] on div "Broadband" at bounding box center [1019, 311] width 90 height 42
click at [983, 312] on div "Broadband" at bounding box center [1019, 311] width 90 height 42
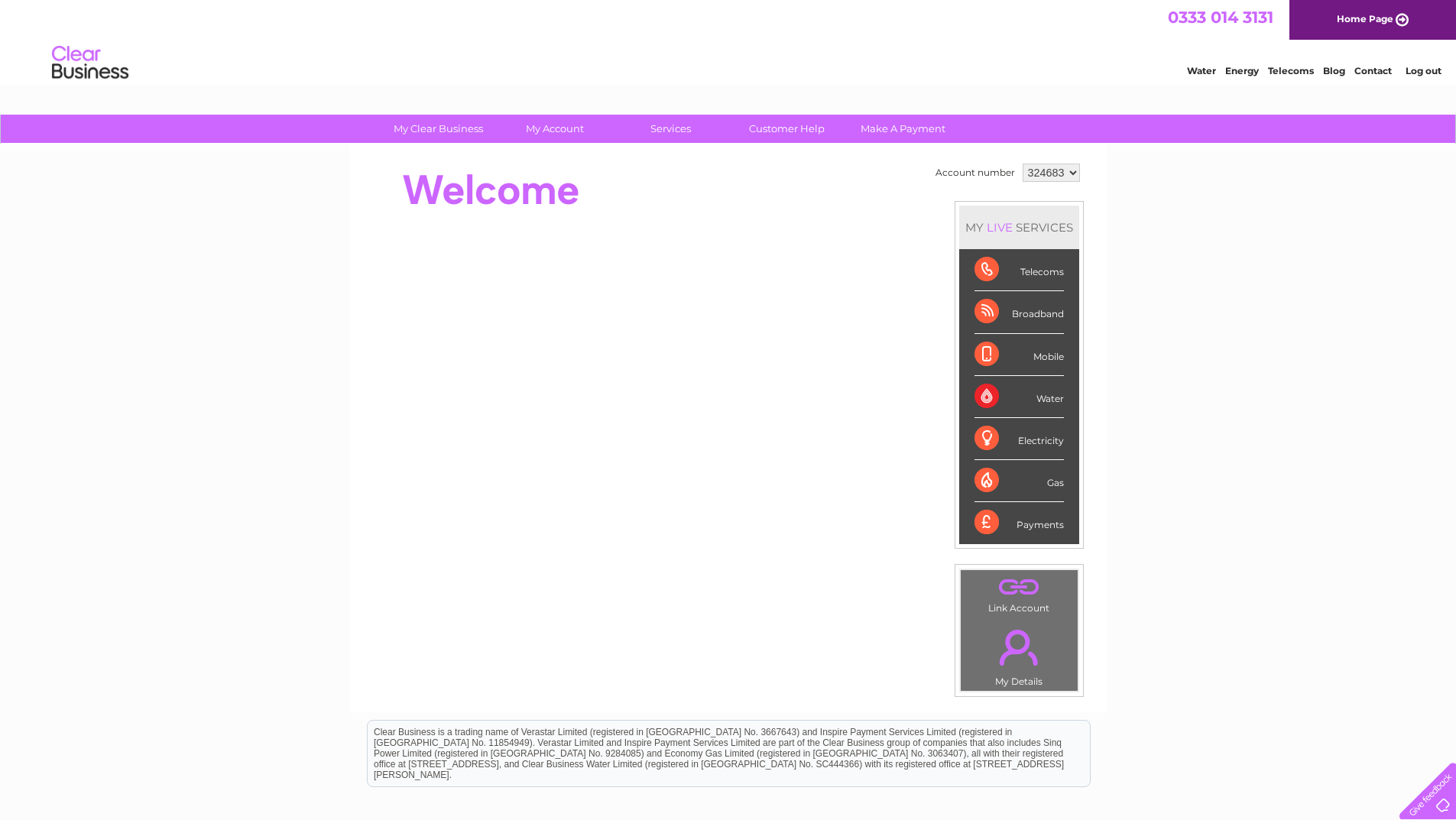
click at [992, 272] on div "Telecoms" at bounding box center [1019, 269] width 90 height 42
click at [994, 317] on div "Broadband" at bounding box center [1019, 311] width 90 height 42
click at [981, 405] on div "Water" at bounding box center [1019, 396] width 90 height 42
click at [1045, 528] on div "Payments" at bounding box center [1019, 522] width 90 height 41
click at [1053, 485] on div "Gas" at bounding box center [1019, 481] width 90 height 42
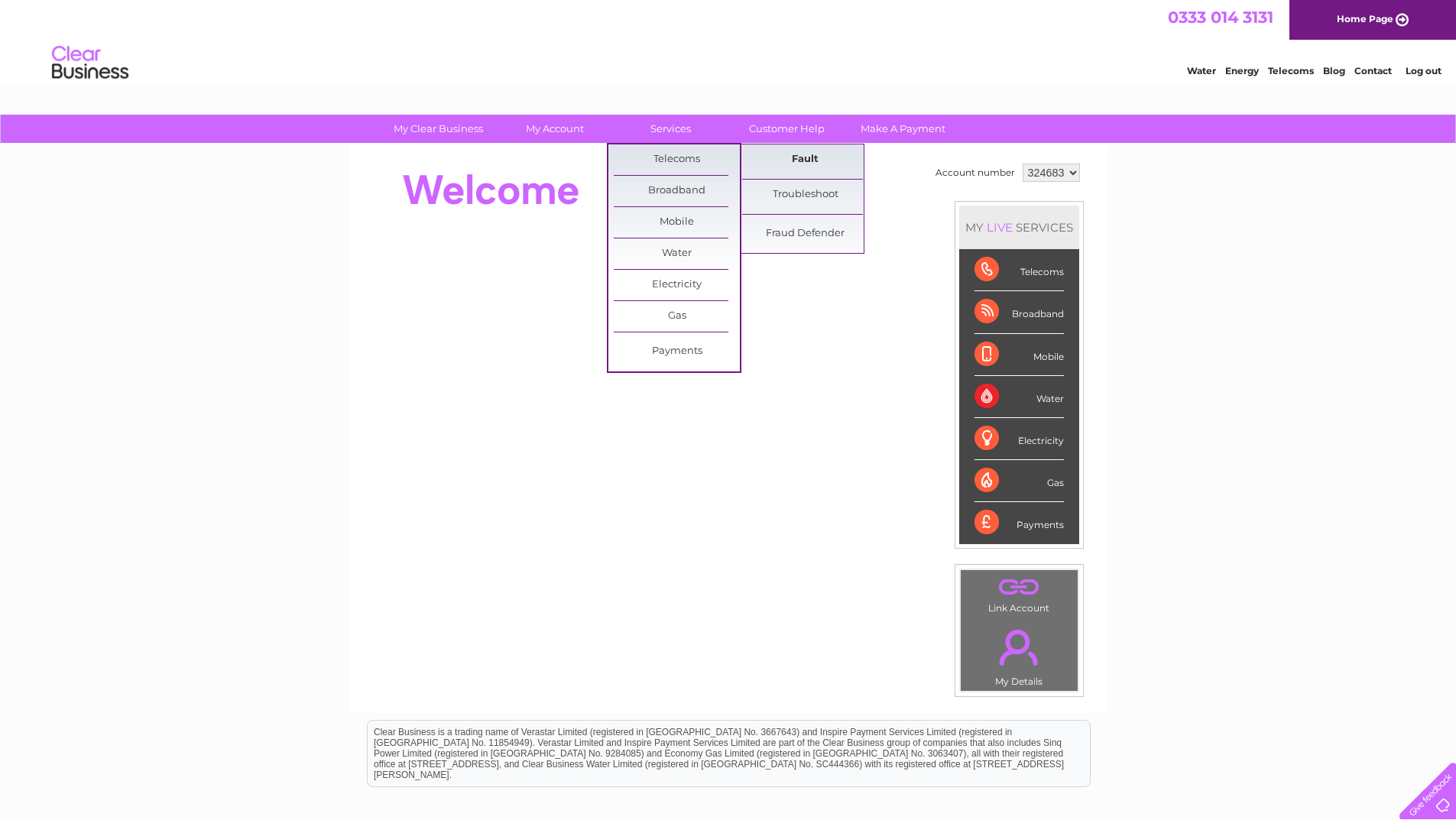
click at [793, 162] on link "Fault" at bounding box center [806, 159] width 127 height 30
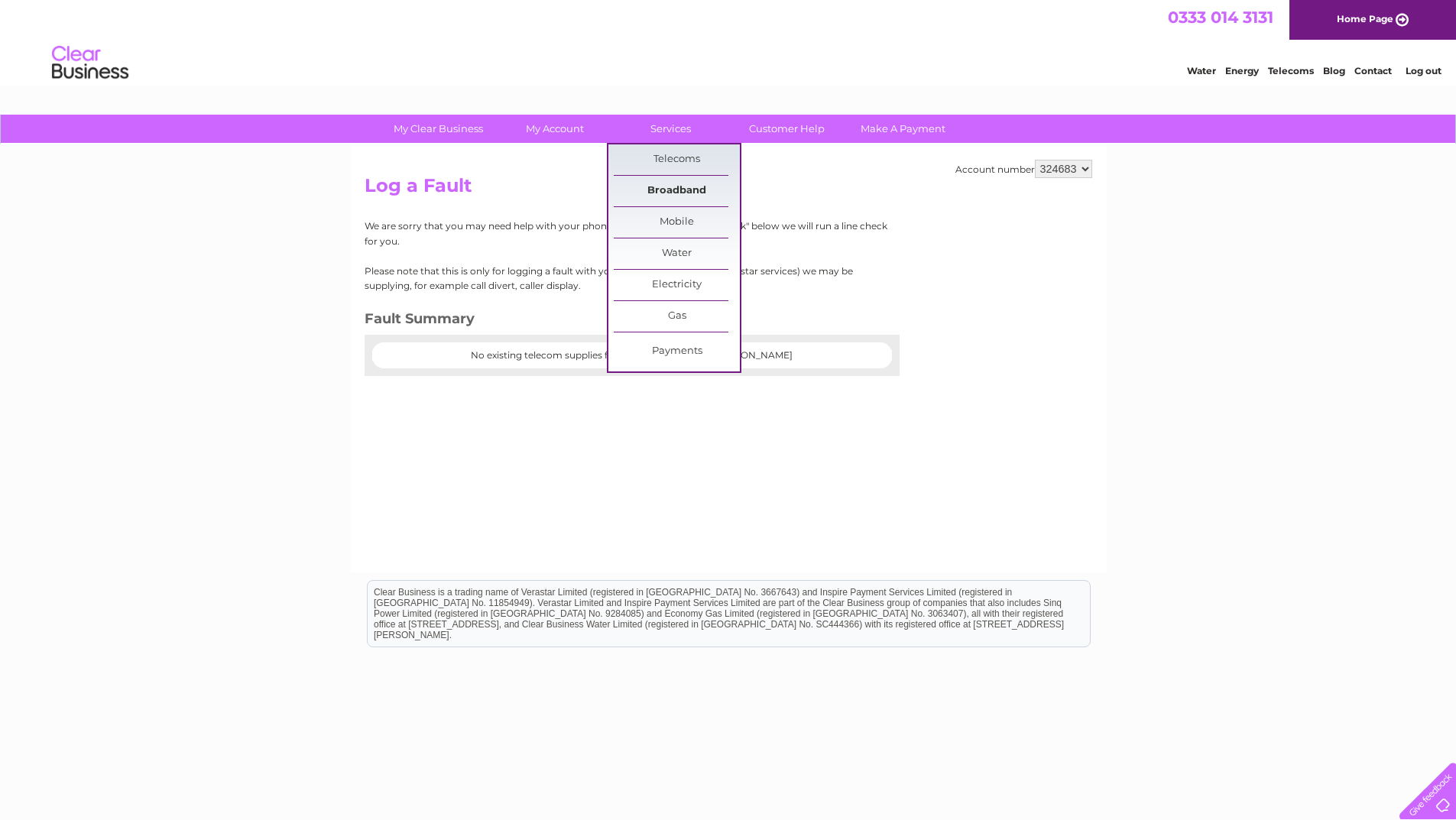
click at [664, 188] on link "Broadband" at bounding box center [677, 191] width 127 height 30
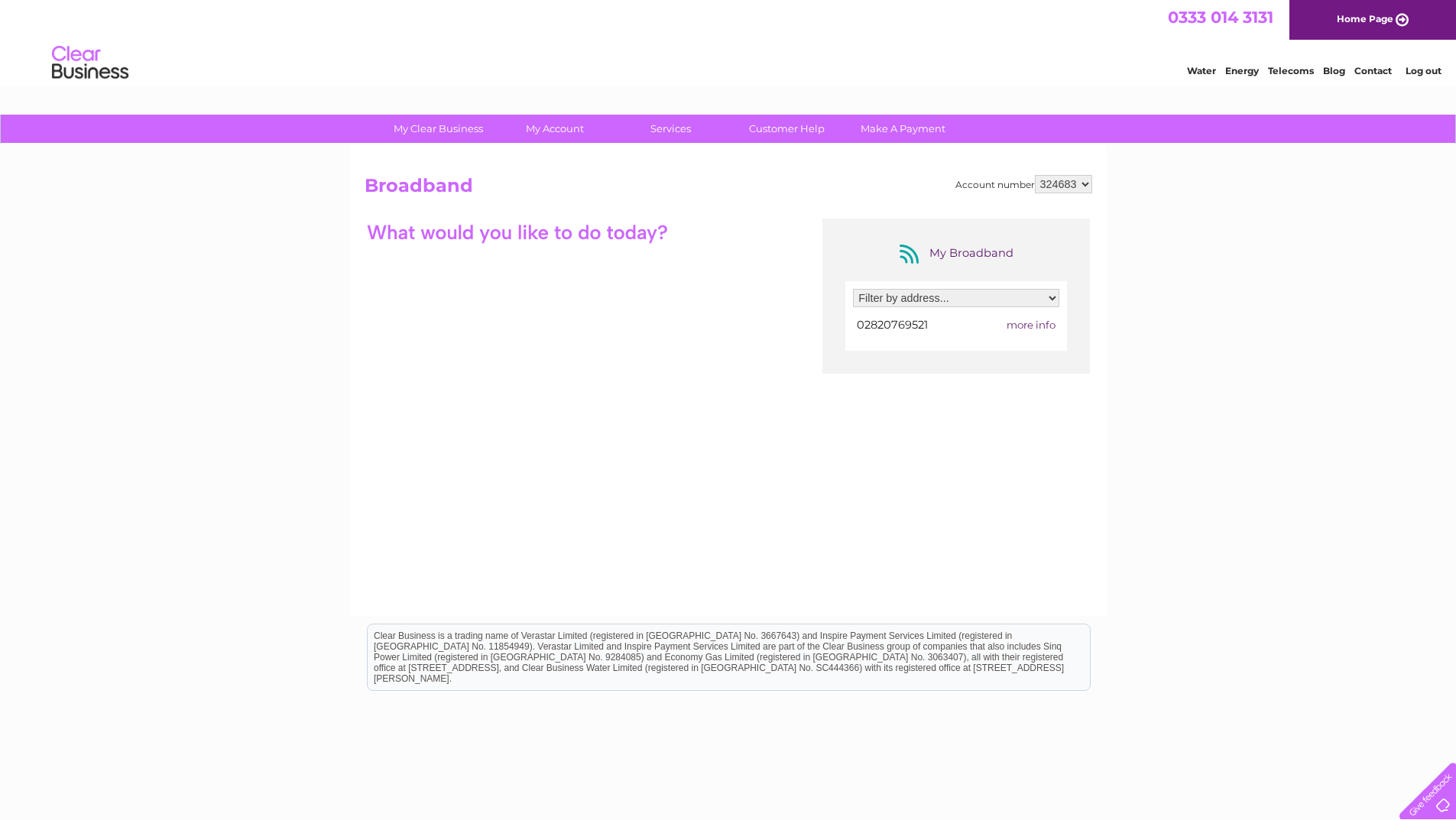
click at [1033, 326] on span "more info" at bounding box center [1031, 324] width 49 height 13
click at [1025, 328] on span "more info" at bounding box center [1031, 324] width 49 height 13
click at [1025, 327] on span "more info" at bounding box center [1031, 324] width 49 height 13
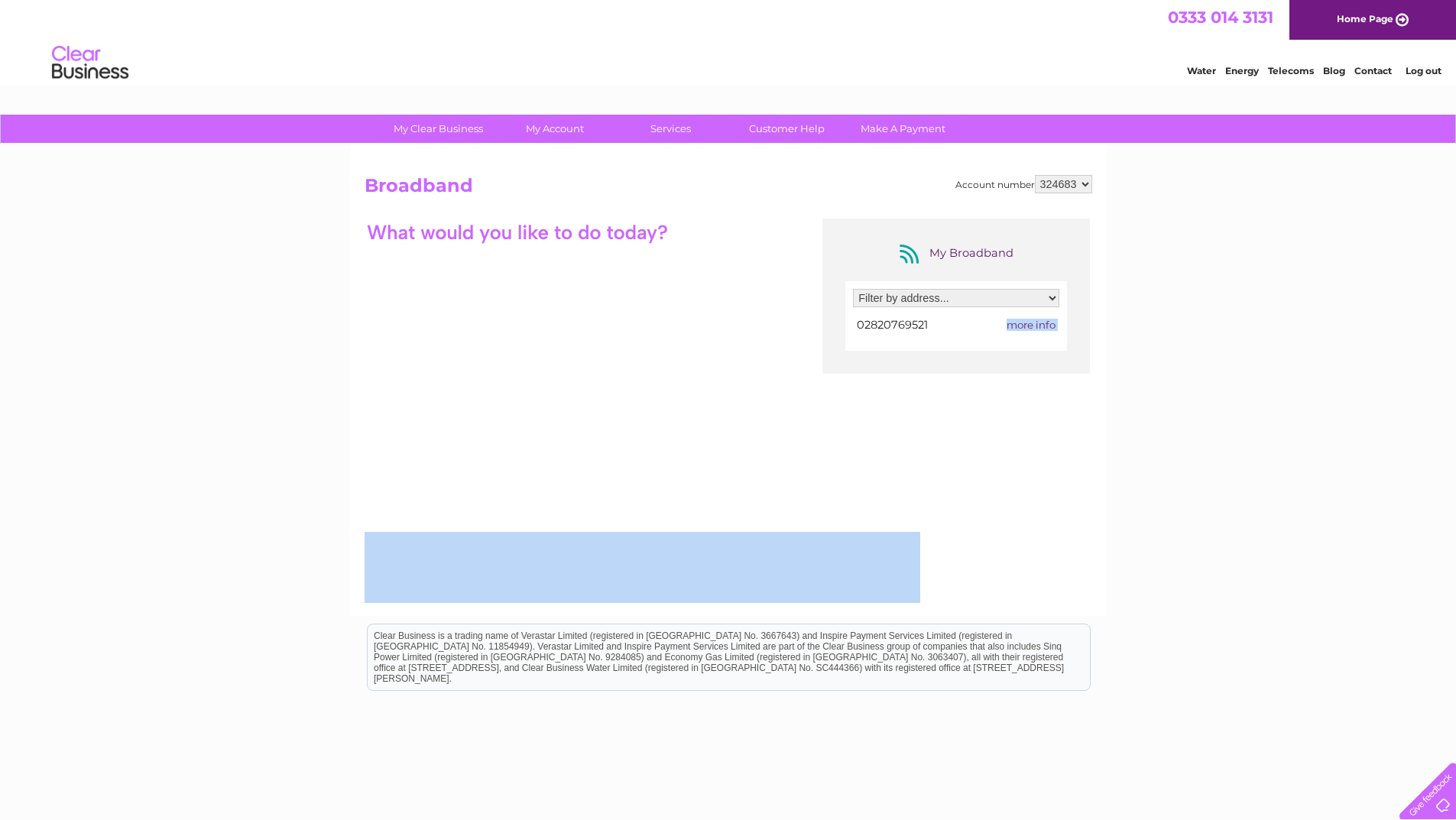
click at [1025, 327] on span "more info" at bounding box center [1031, 324] width 49 height 13
click at [1056, 328] on span "more info" at bounding box center [1031, 324] width 49 height 13
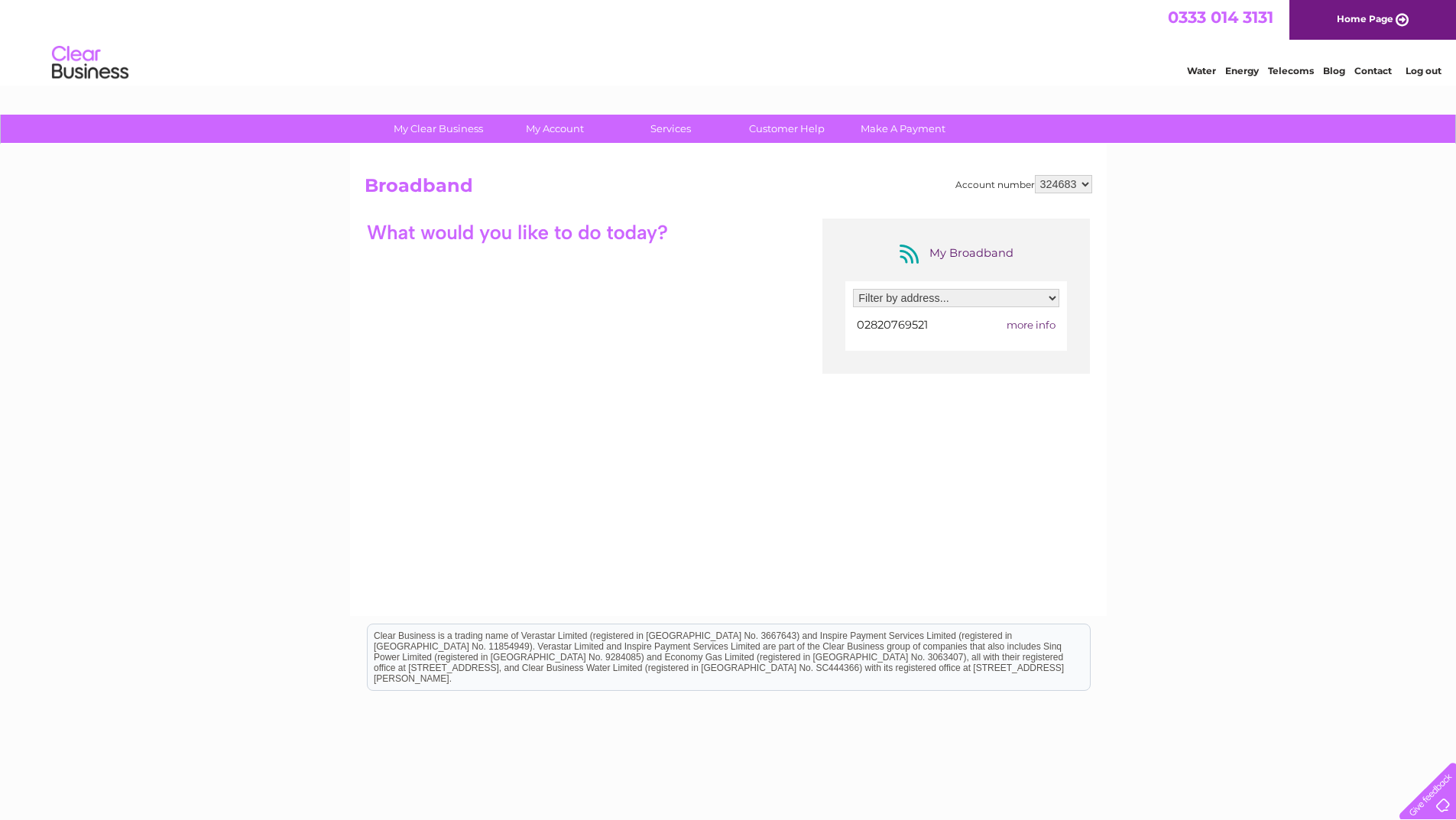
click at [1031, 323] on span "more info" at bounding box center [1031, 324] width 49 height 13
click at [1035, 323] on span "more info" at bounding box center [1031, 324] width 49 height 13
click at [888, 320] on span "02820769521" at bounding box center [892, 325] width 71 height 14
click at [1033, 323] on span "more info" at bounding box center [1031, 324] width 49 height 13
click at [451, 230] on div at bounding box center [518, 232] width 306 height 26
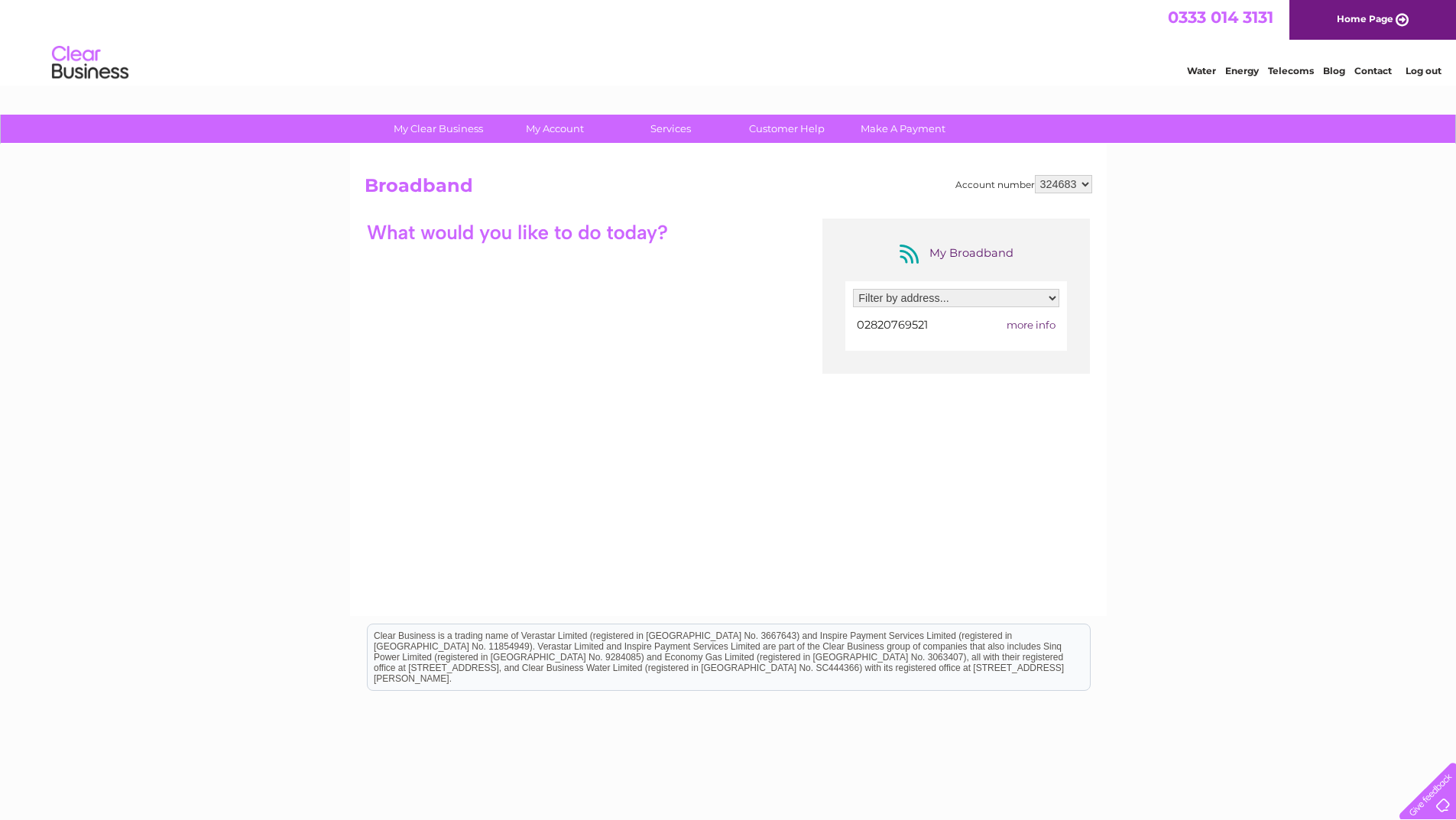
click at [1076, 188] on select "324683" at bounding box center [1063, 184] width 57 height 18
click at [946, 244] on div "My Broadband" at bounding box center [957, 253] width 123 height 24
click at [1027, 322] on span "more info" at bounding box center [1031, 324] width 49 height 13
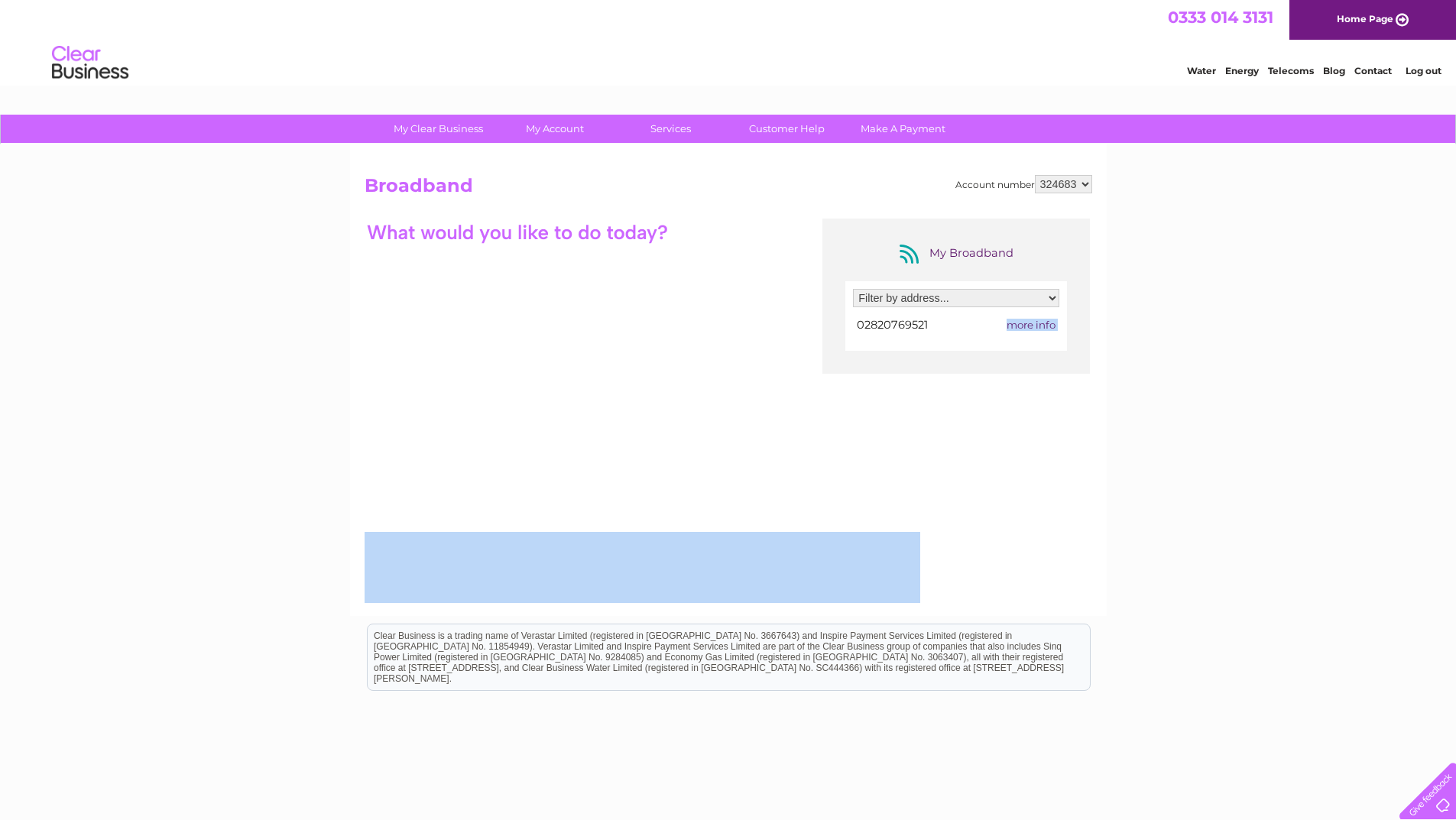
click at [1027, 322] on span "more info" at bounding box center [1031, 324] width 49 height 13
click at [1045, 324] on span "more info" at bounding box center [1031, 324] width 49 height 13
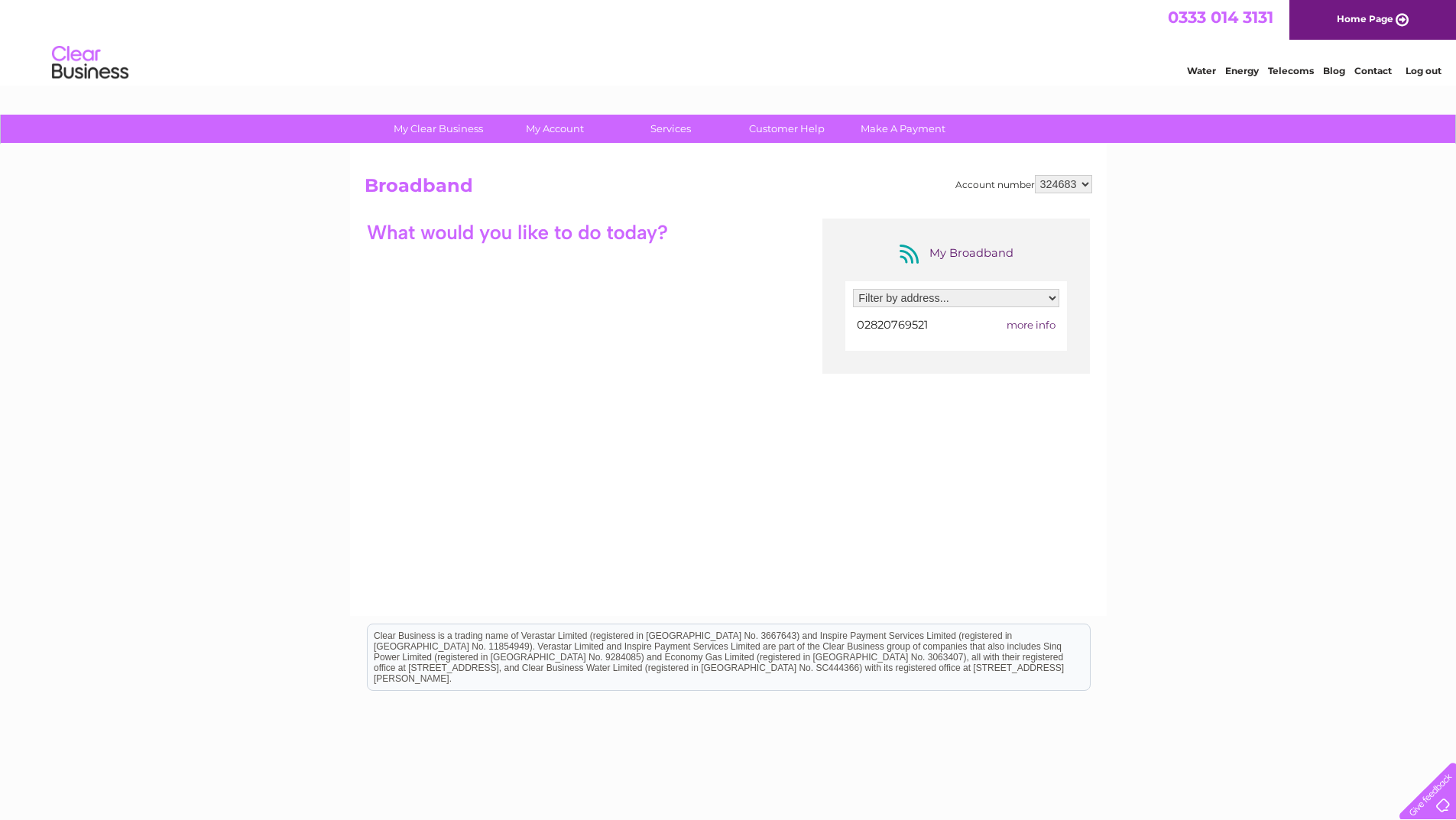
click at [1049, 302] on select "Filter by address... [STREET_ADDRESS][PERSON_NAME]" at bounding box center [956, 298] width 206 height 18
select select "1128436"
click at [853, 289] on select "Filter by address... [STREET_ADDRESS][PERSON_NAME]" at bounding box center [956, 298] width 206 height 18
click at [1031, 326] on span "more info" at bounding box center [1031, 324] width 49 height 13
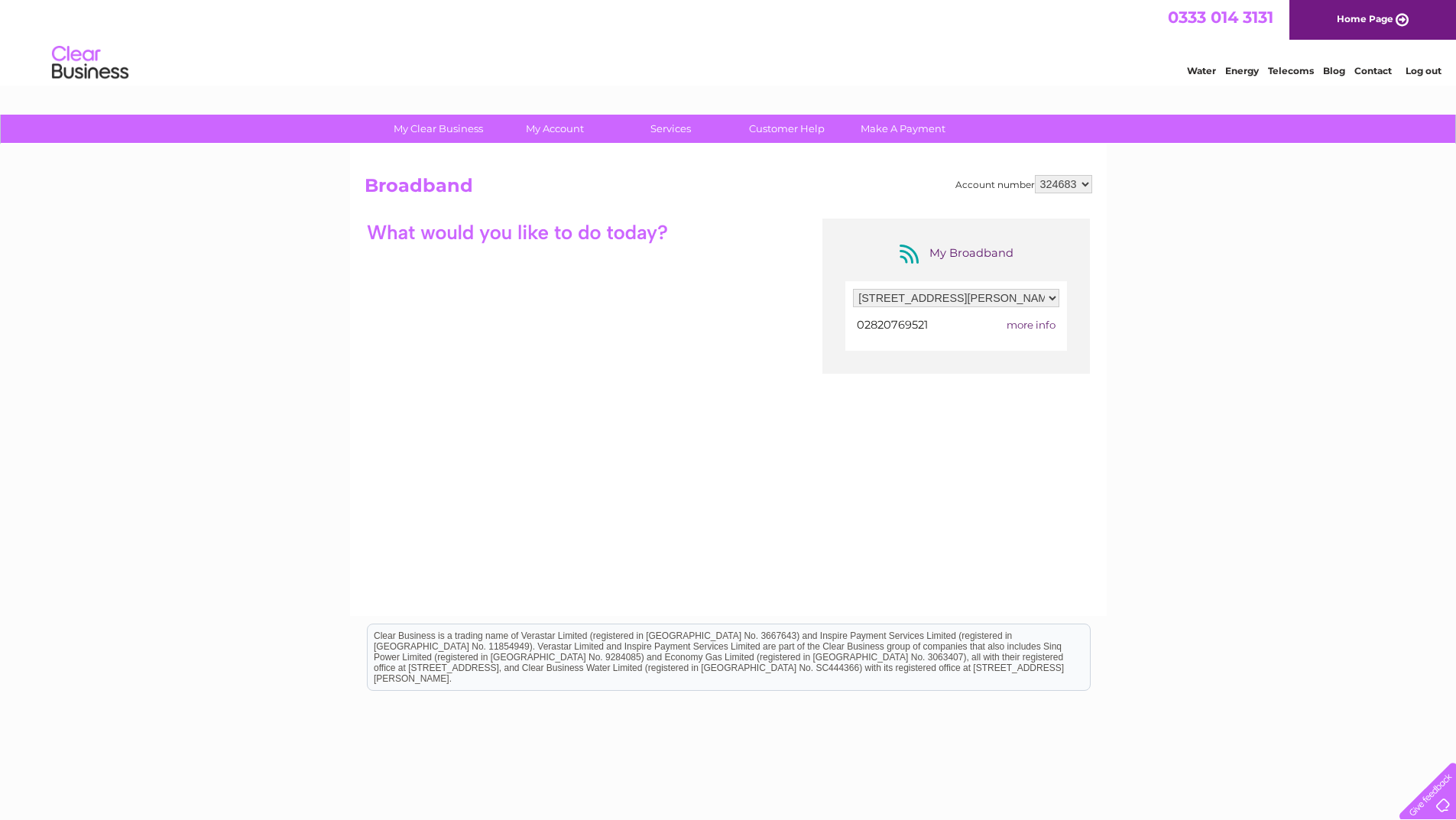
click at [893, 326] on span "02820769521" at bounding box center [892, 325] width 71 height 14
click at [1040, 329] on span "more info" at bounding box center [1031, 324] width 49 height 13
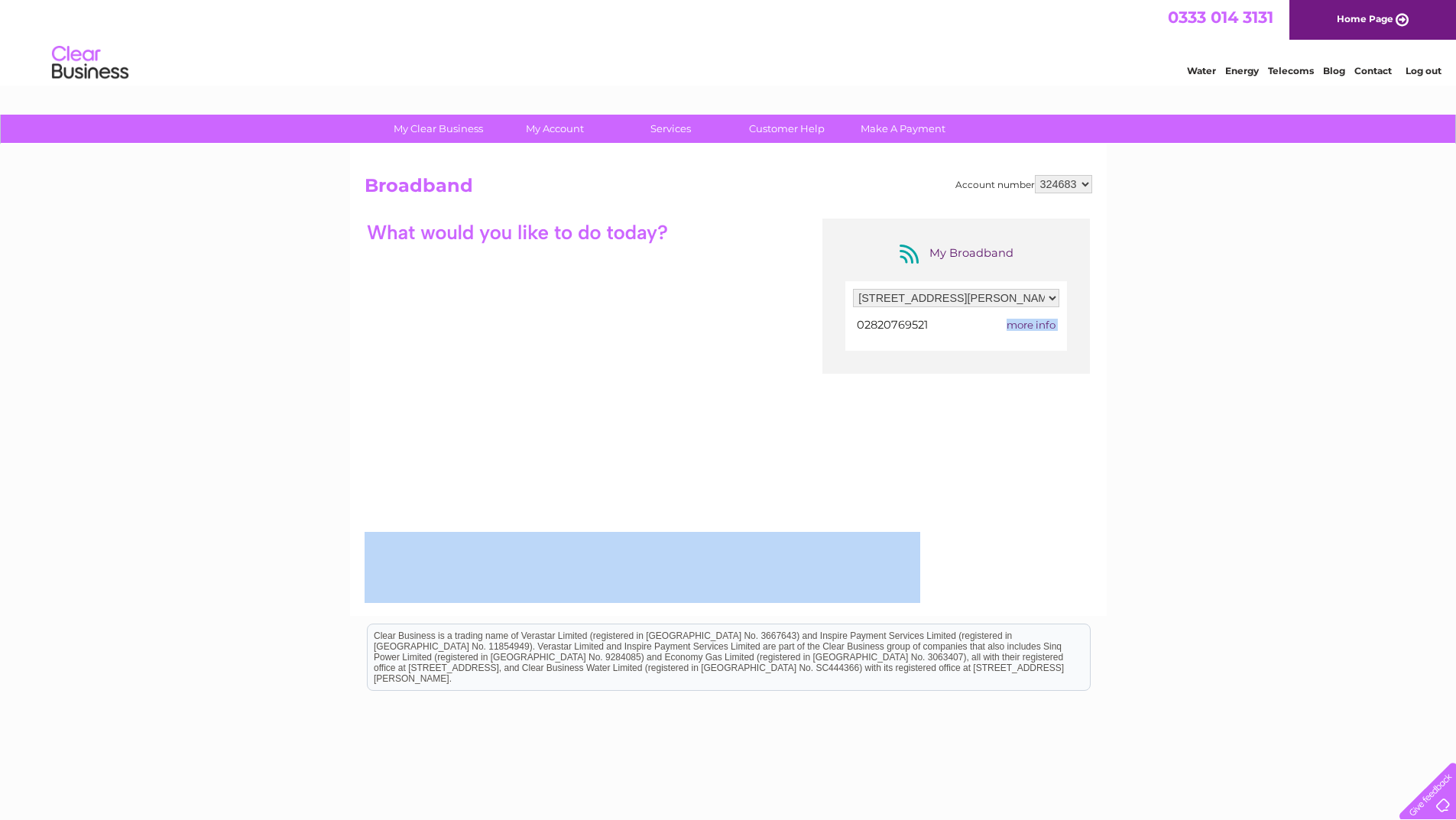
click at [1040, 329] on span "more info" at bounding box center [1031, 324] width 49 height 13
click at [1039, 329] on span "more info" at bounding box center [1031, 324] width 49 height 13
click at [1025, 329] on span "more info" at bounding box center [1031, 324] width 49 height 13
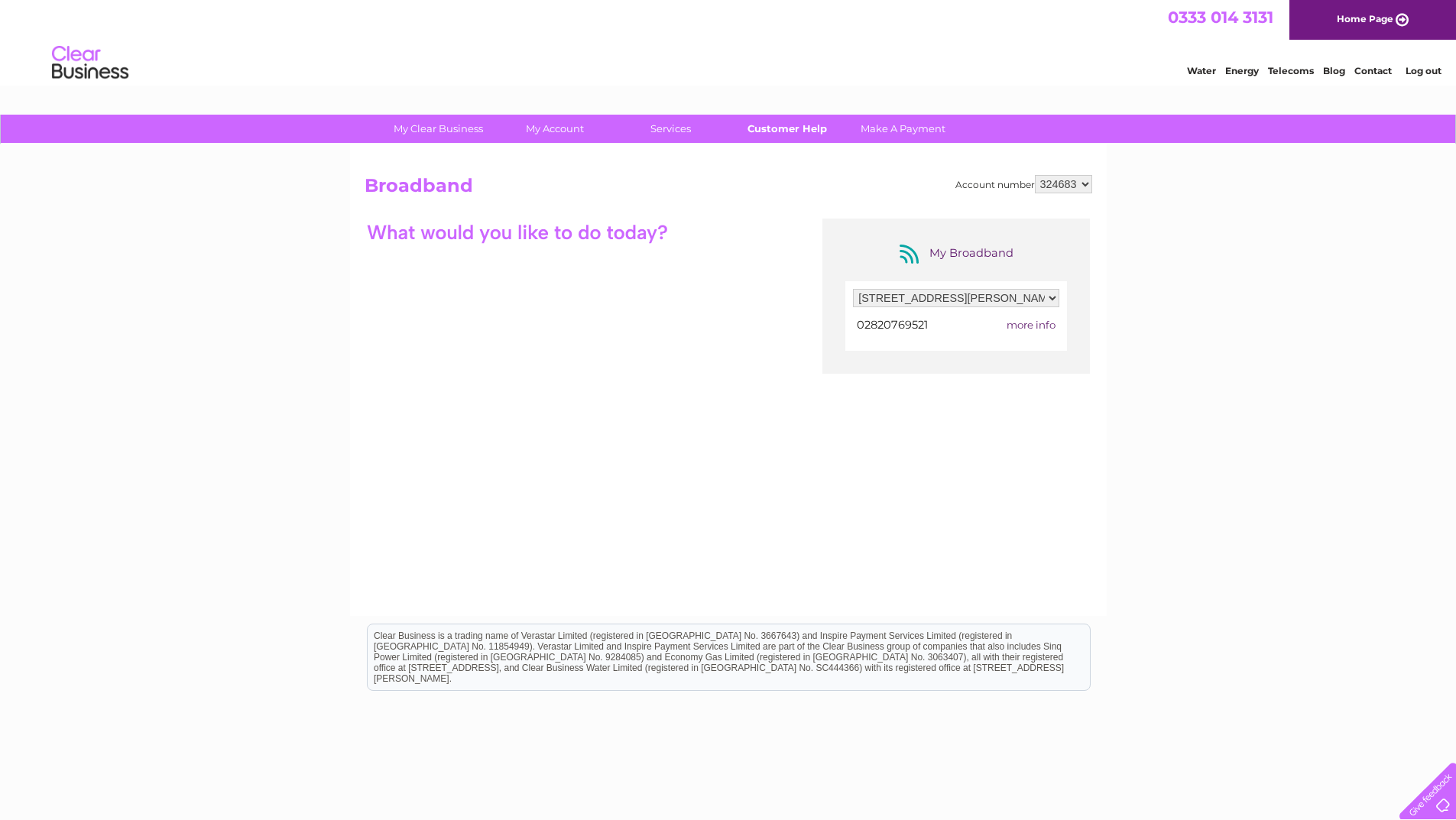
click at [793, 128] on link "Customer Help" at bounding box center [787, 128] width 127 height 28
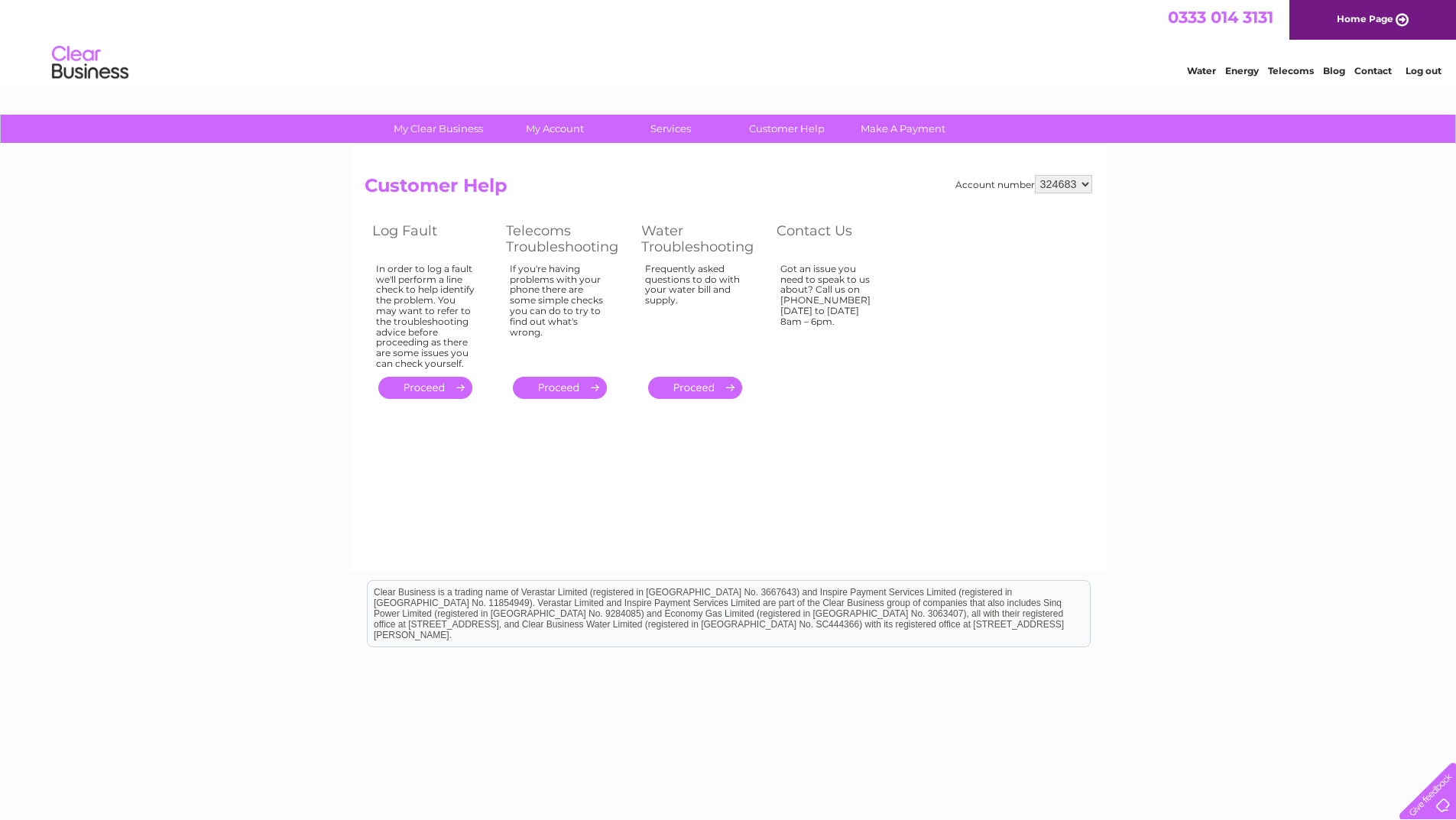
click at [558, 395] on link "." at bounding box center [560, 387] width 94 height 22
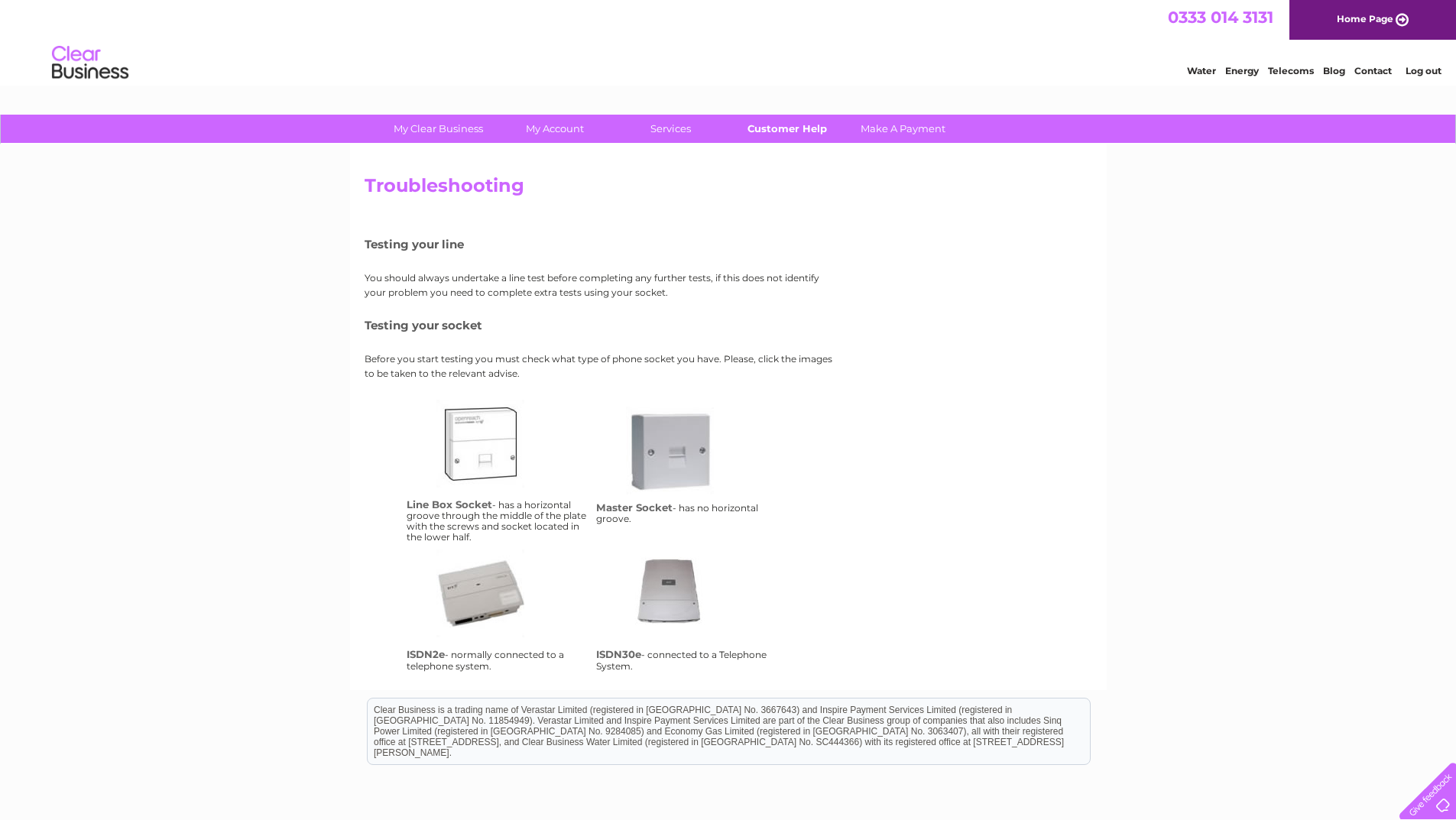
click at [779, 133] on link "Customer Help" at bounding box center [787, 128] width 127 height 28
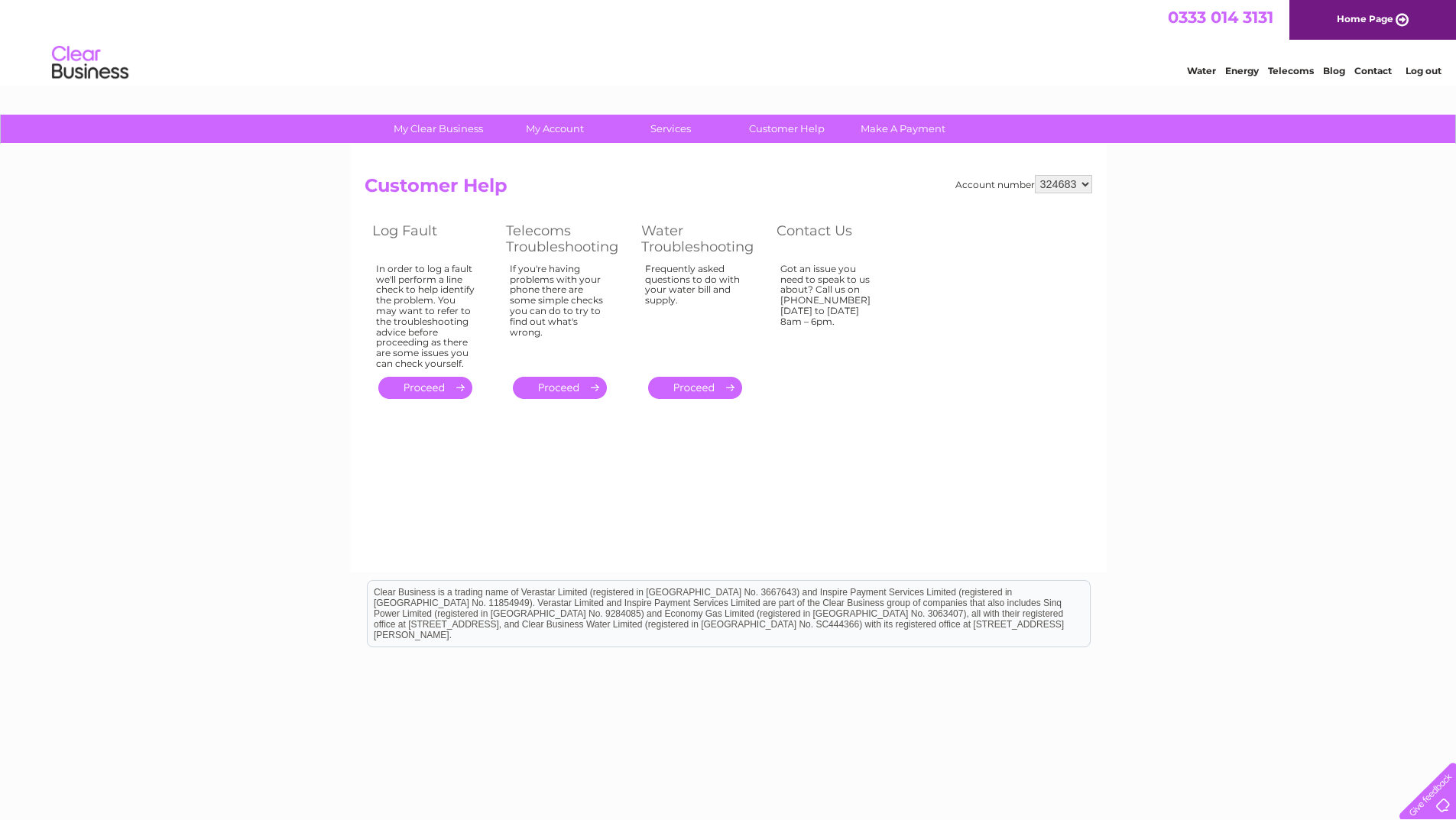
click at [433, 389] on link "." at bounding box center [425, 387] width 94 height 22
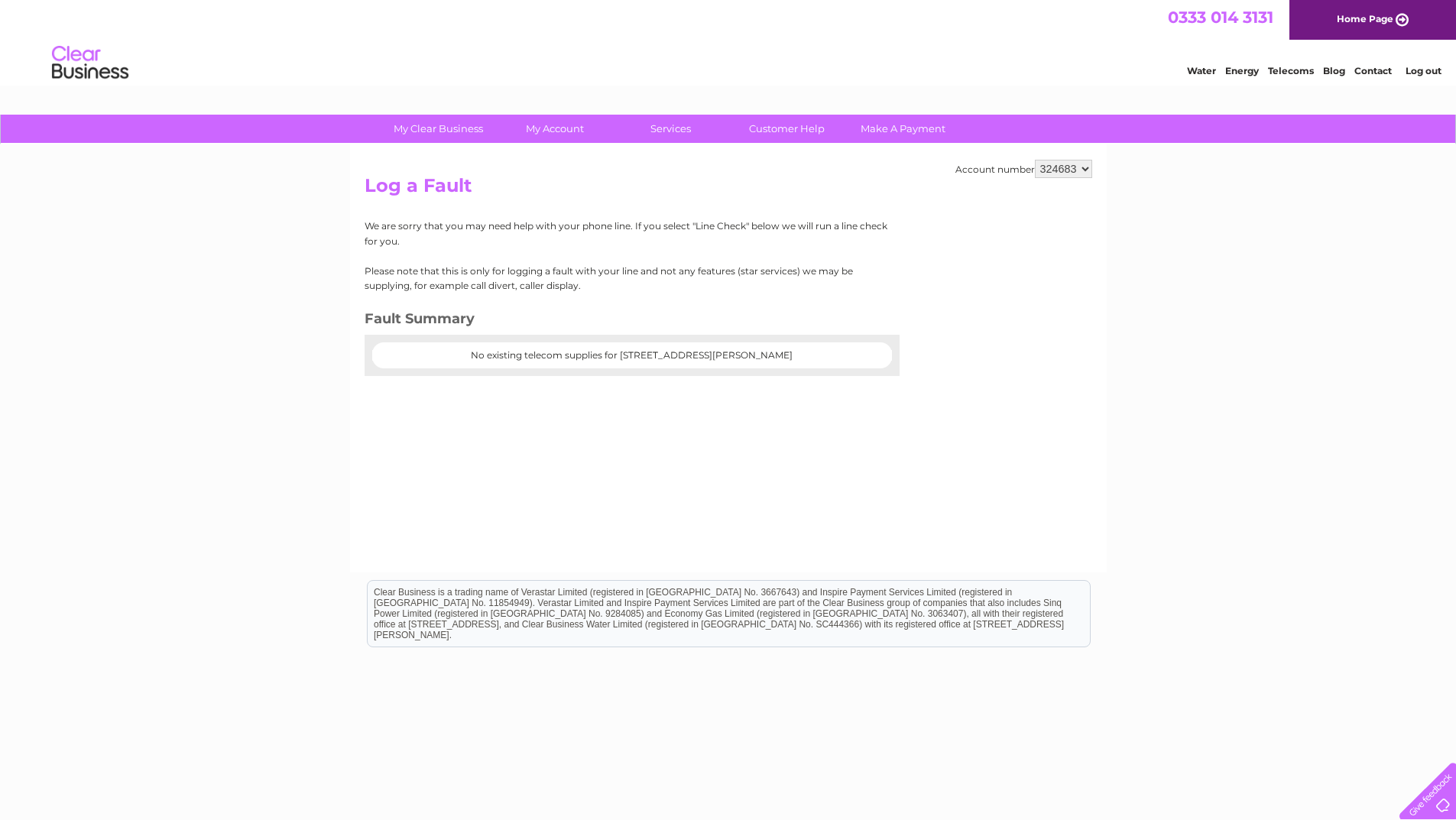
click at [519, 356] on center "No existing telecom supplies for 23 Ann Street, Ballycastle, County Antrim, BT5…" at bounding box center [632, 355] width 490 height 11
click at [1370, 70] on link "Contact" at bounding box center [1373, 71] width 37 height 12
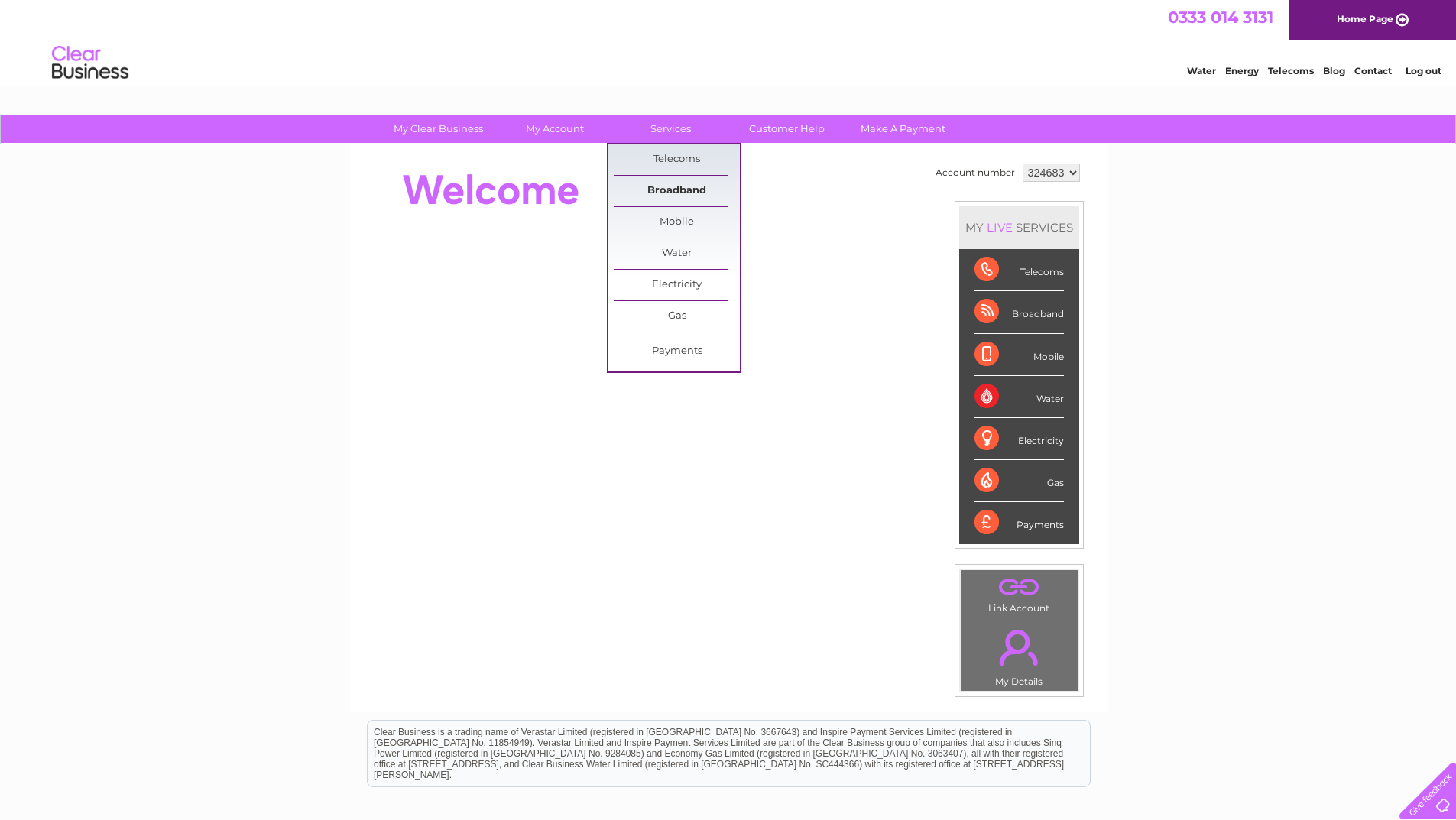
click at [682, 192] on link "Broadband" at bounding box center [677, 191] width 127 height 30
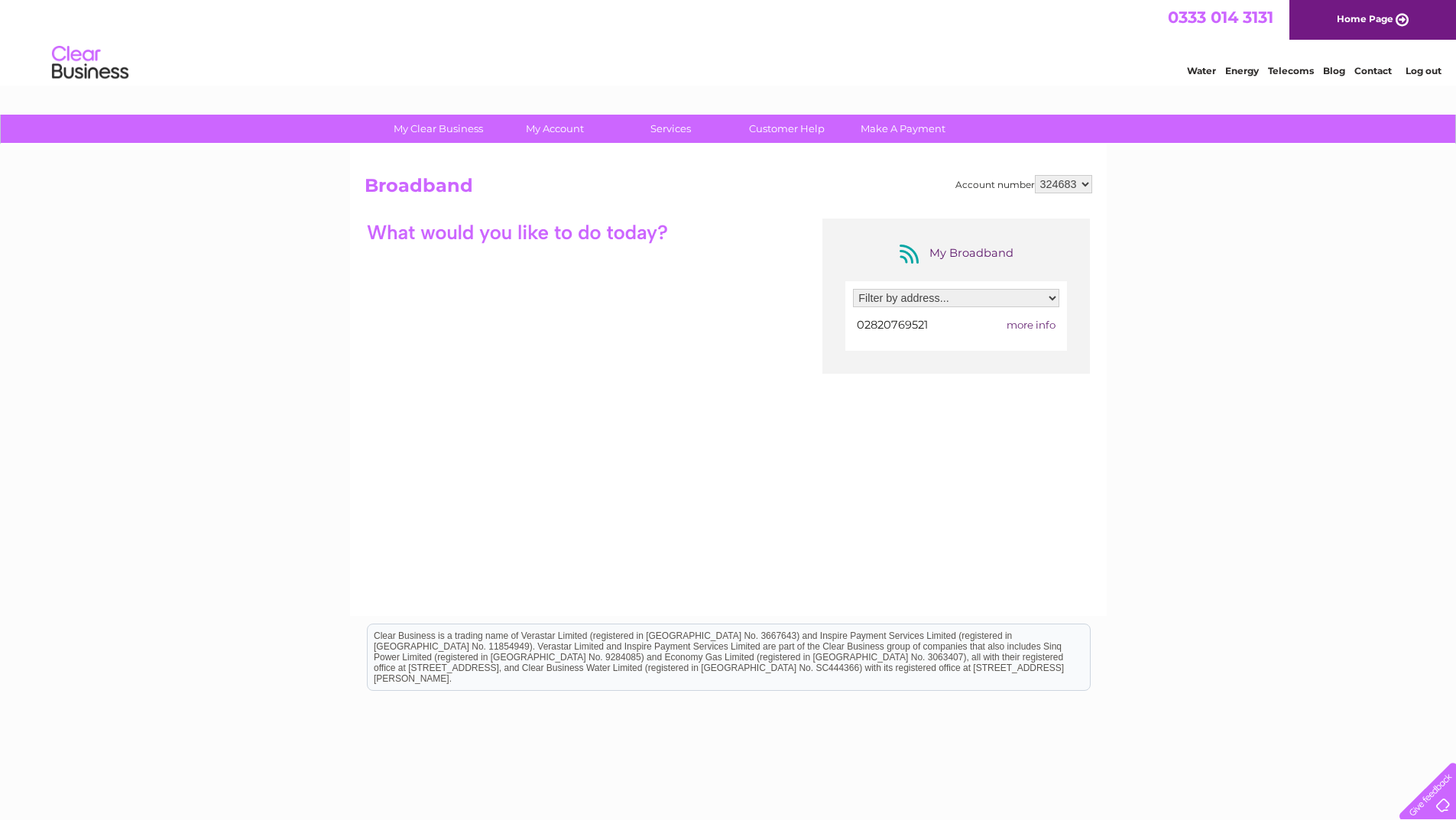
click at [1042, 300] on select "Filter by address... [STREET_ADDRESS][PERSON_NAME]" at bounding box center [956, 298] width 206 height 18
select select "1128436"
click at [853, 289] on select "Filter by address... [STREET_ADDRESS][PERSON_NAME]" at bounding box center [956, 298] width 206 height 18
click at [1037, 327] on span "more info" at bounding box center [1031, 324] width 49 height 13
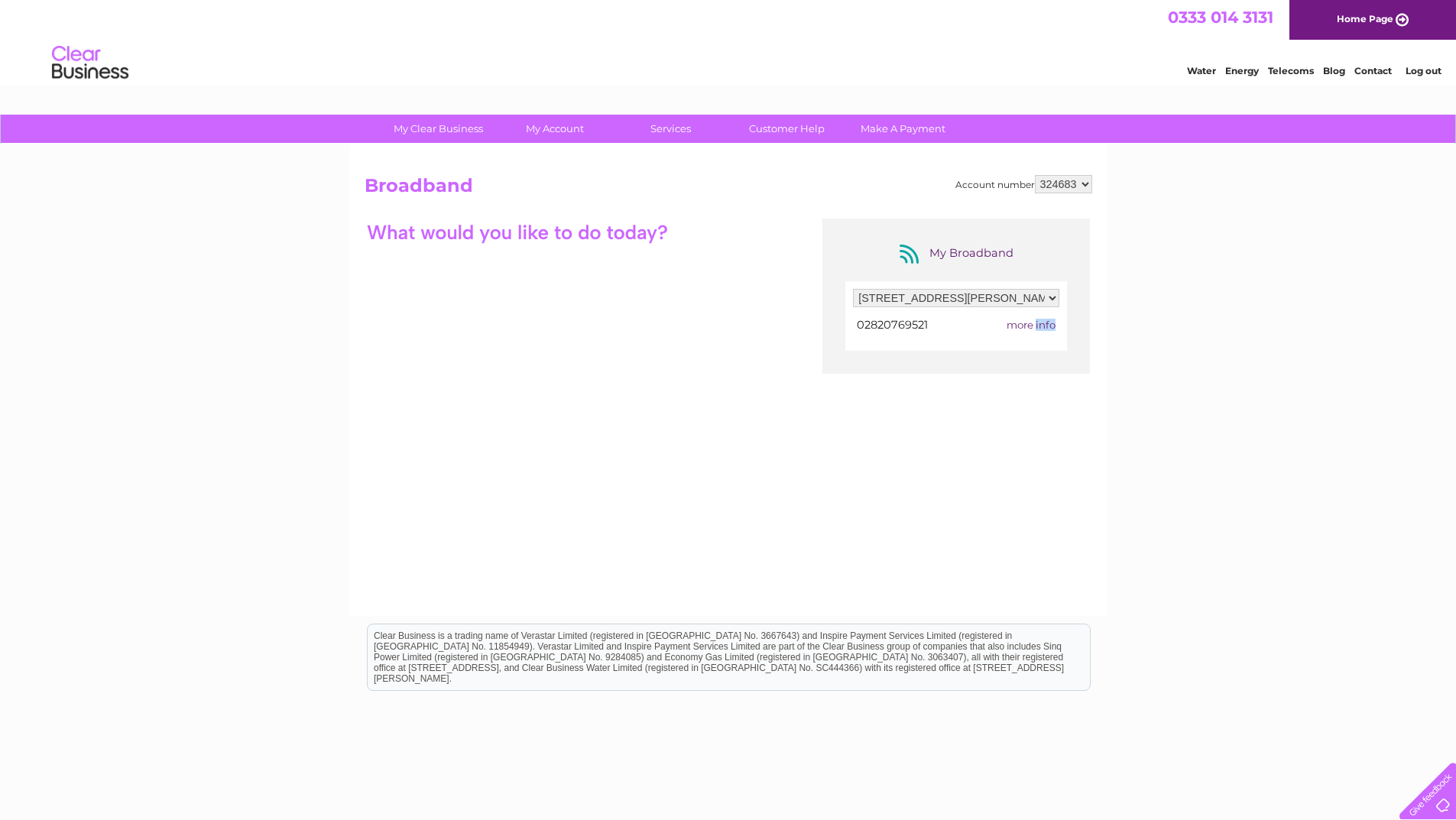
click at [1037, 327] on span "more info" at bounding box center [1031, 324] width 49 height 13
